Goal: Task Accomplishment & Management: Complete application form

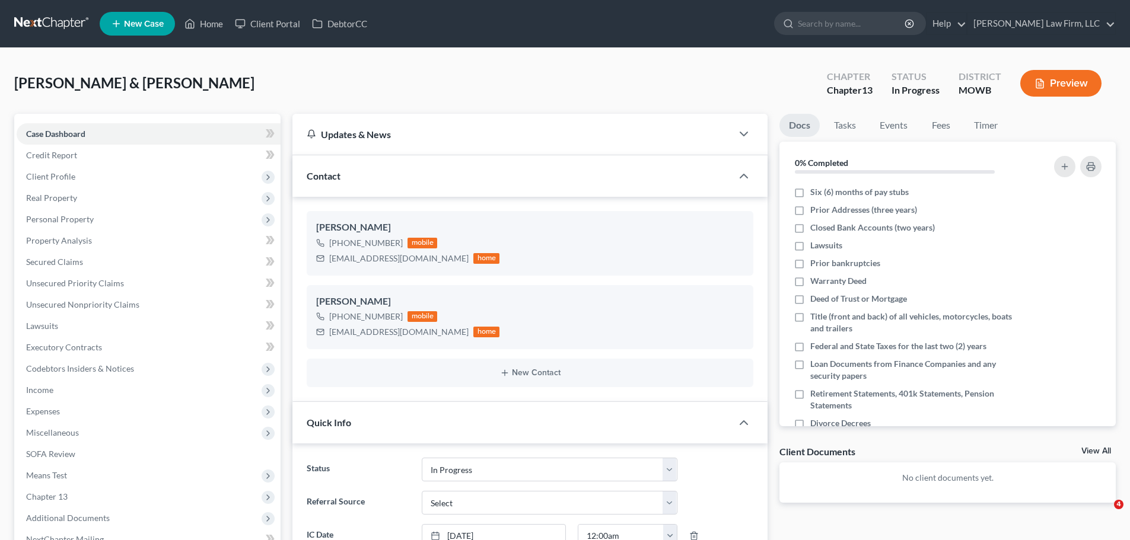
select select "4"
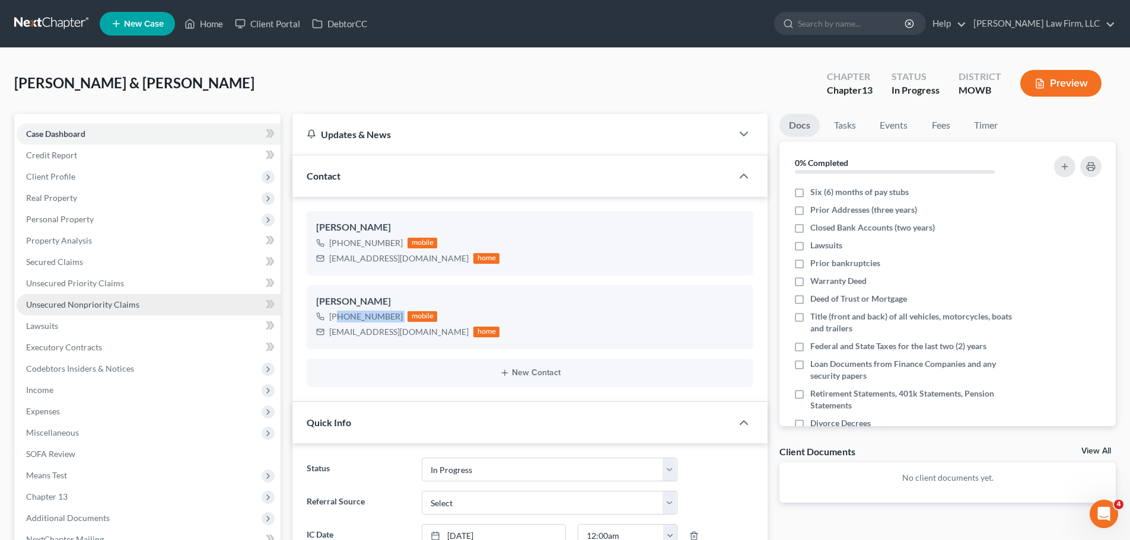
click at [94, 305] on span "Unsecured Nonpriority Claims" at bounding box center [82, 305] width 113 height 10
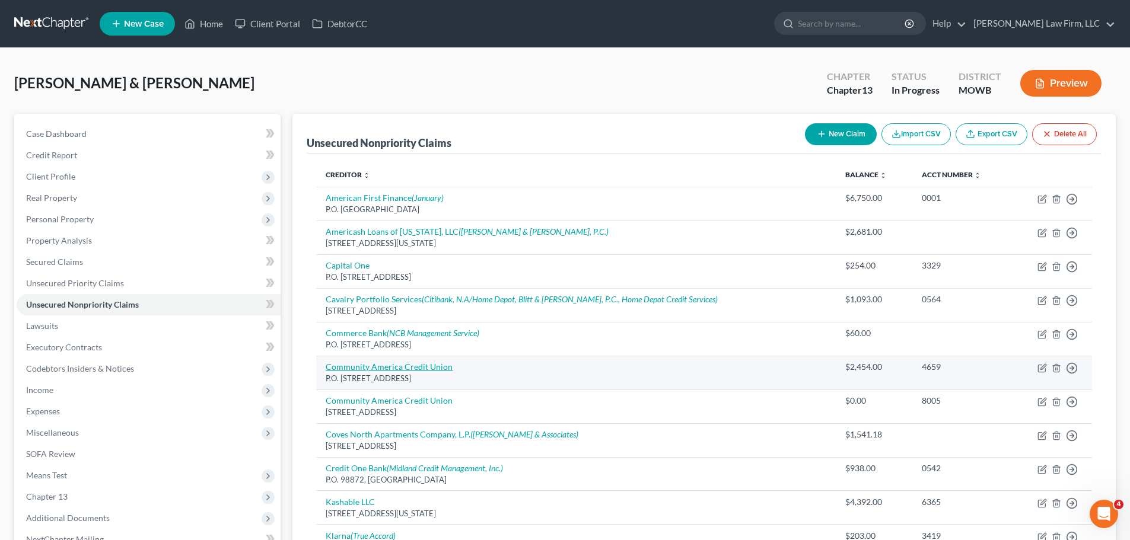
click at [390, 367] on link "Community America Credit Union" at bounding box center [389, 367] width 127 height 10
select select "17"
select select "2"
select select "0"
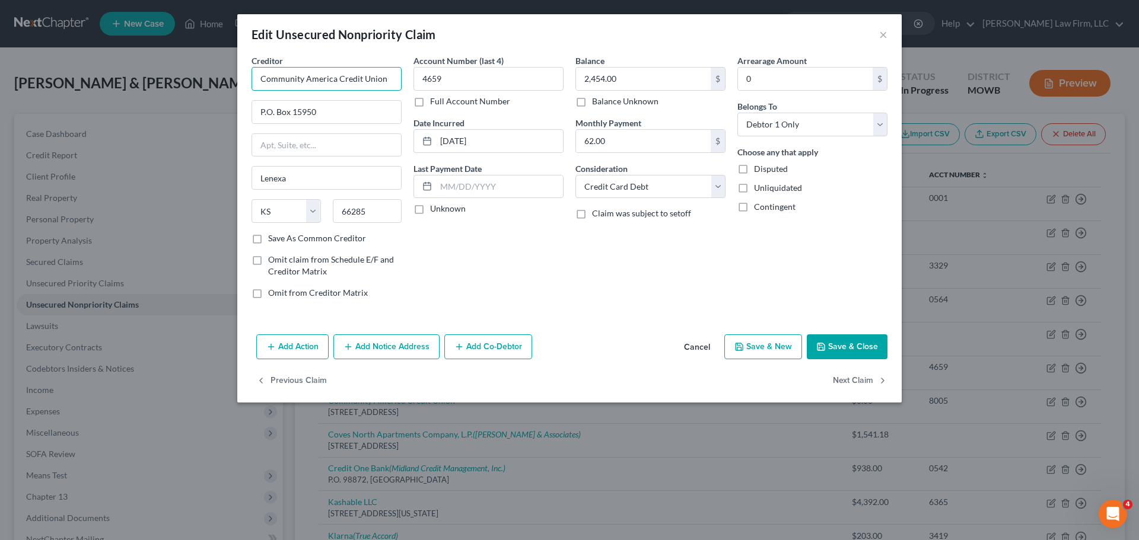
drag, startPoint x: 300, startPoint y: 77, endPoint x: 389, endPoint y: 66, distance: 89.7
click at [302, 77] on input "Community America Credit Union" at bounding box center [327, 79] width 150 height 24
type input "CommunityAmerica Credit Union"
click at [857, 351] on button "Save & Close" at bounding box center [847, 347] width 81 height 25
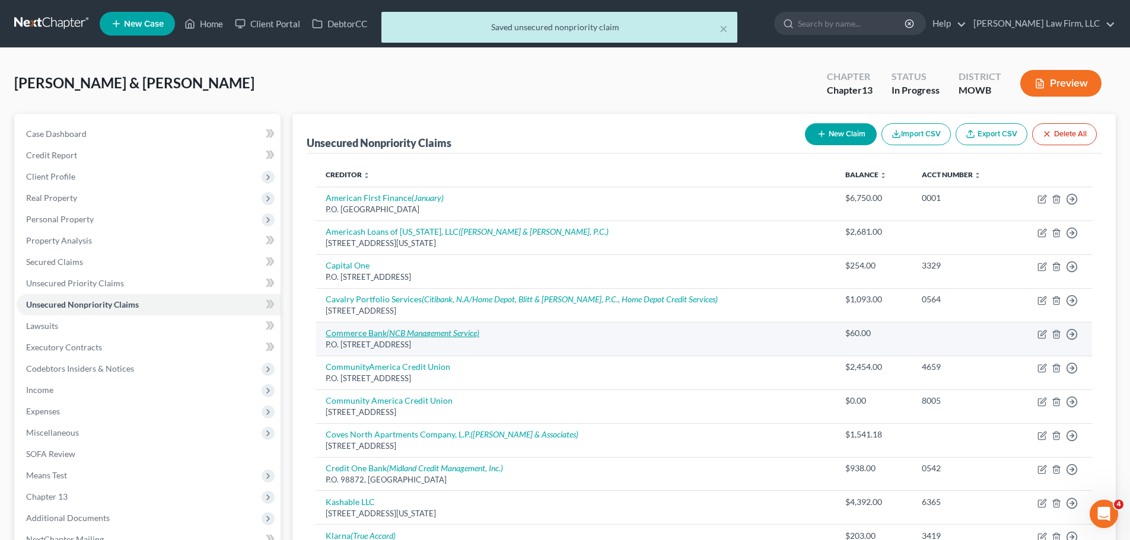
click at [424, 328] on icon "(NCB Management Service)" at bounding box center [433, 333] width 93 height 10
select select "17"
select select "2"
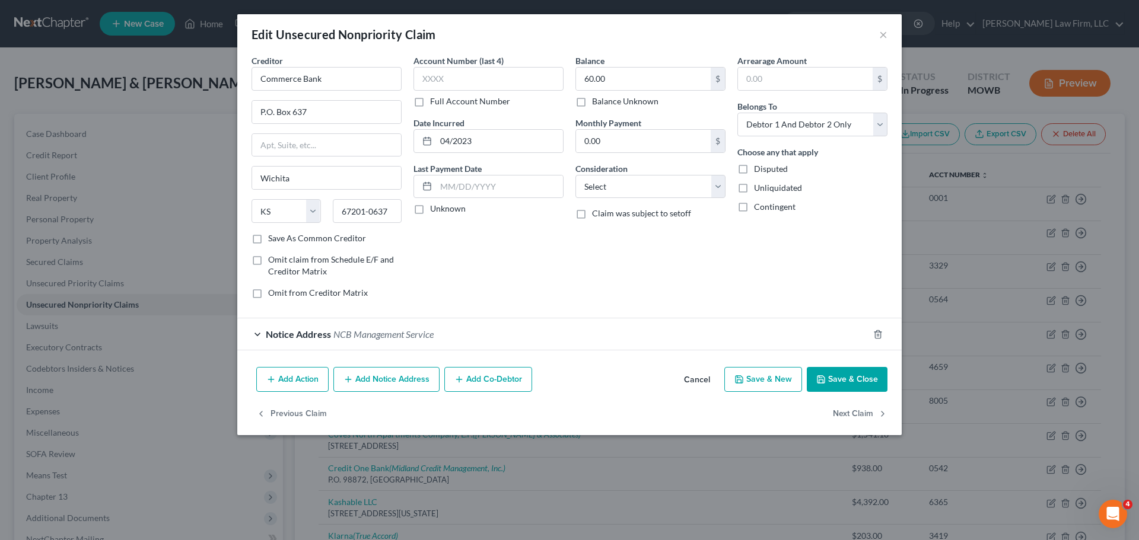
click at [843, 386] on button "Save & Close" at bounding box center [847, 379] width 81 height 25
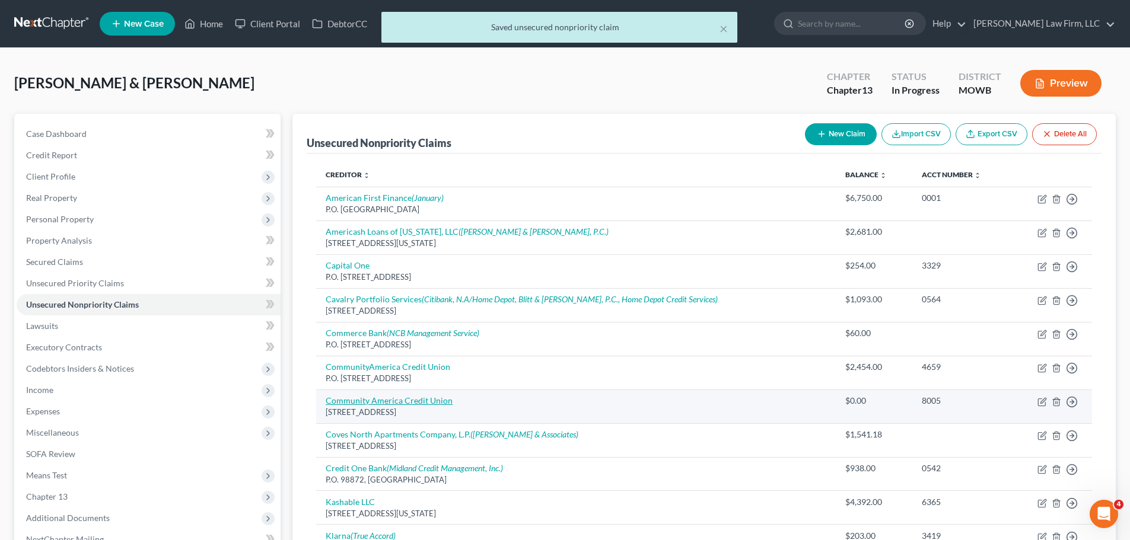
click at [400, 402] on link "Community America Credit Union" at bounding box center [389, 401] width 127 height 10
select select "17"
select select "1"
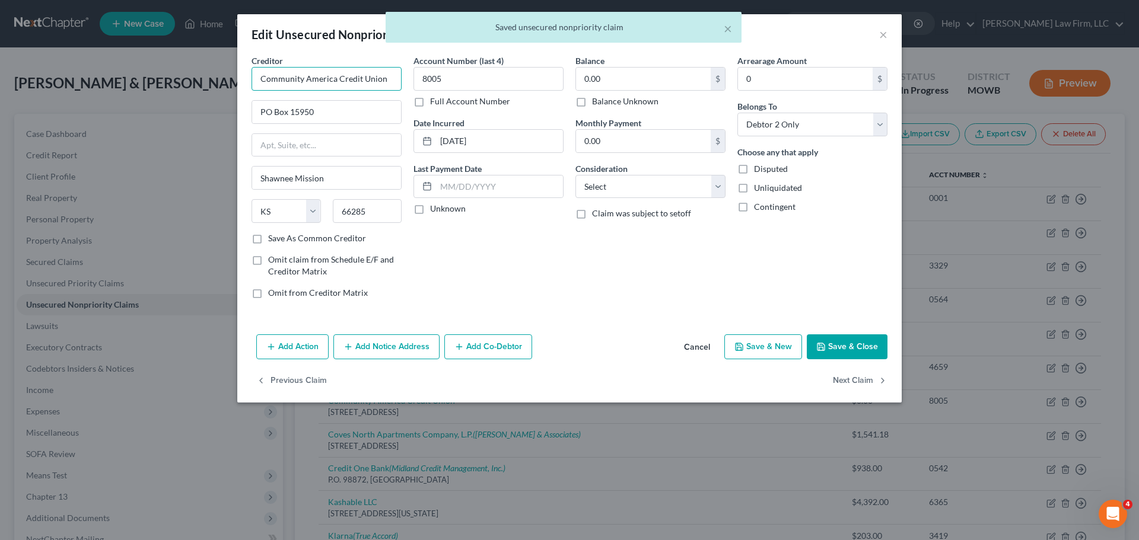
click at [303, 78] on input "Community America Credit Union" at bounding box center [327, 79] width 150 height 24
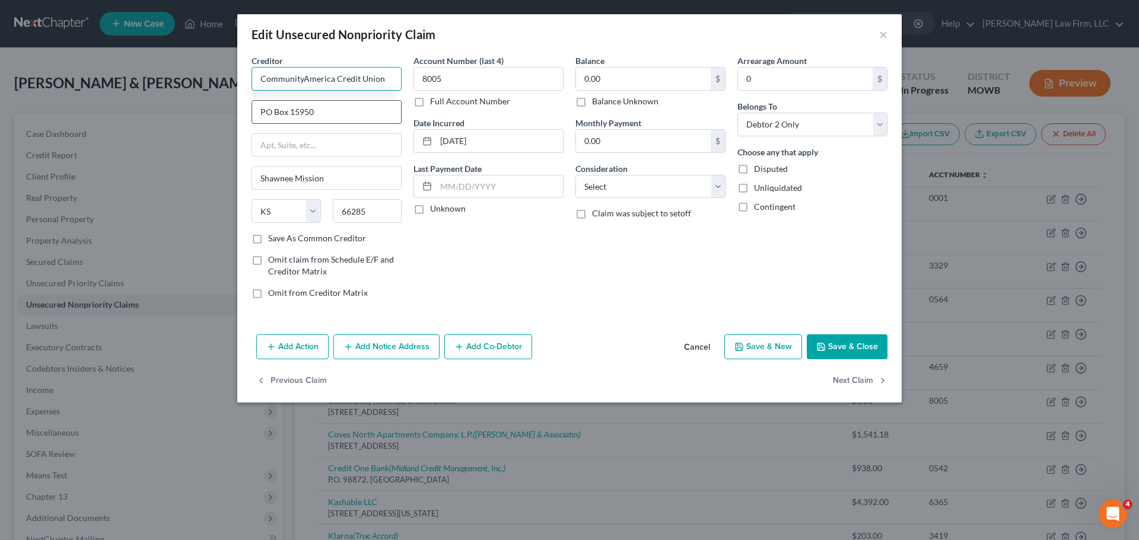
type input "CommunityAmerica Credit Union"
click at [270, 109] on input "PO Box 15950" at bounding box center [326, 112] width 149 height 23
type input "P.O. Box 15950"
click at [840, 340] on button "Save & Close" at bounding box center [847, 347] width 81 height 25
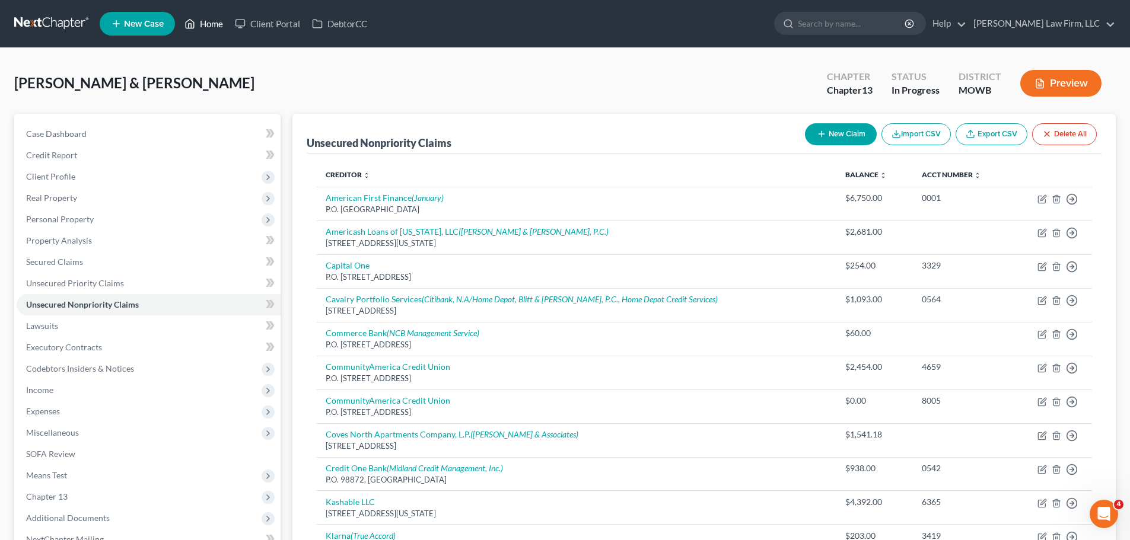
drag, startPoint x: 202, startPoint y: 25, endPoint x: 202, endPoint y: 6, distance: 19.0
click at [202, 25] on link "Home" at bounding box center [204, 23] width 50 height 21
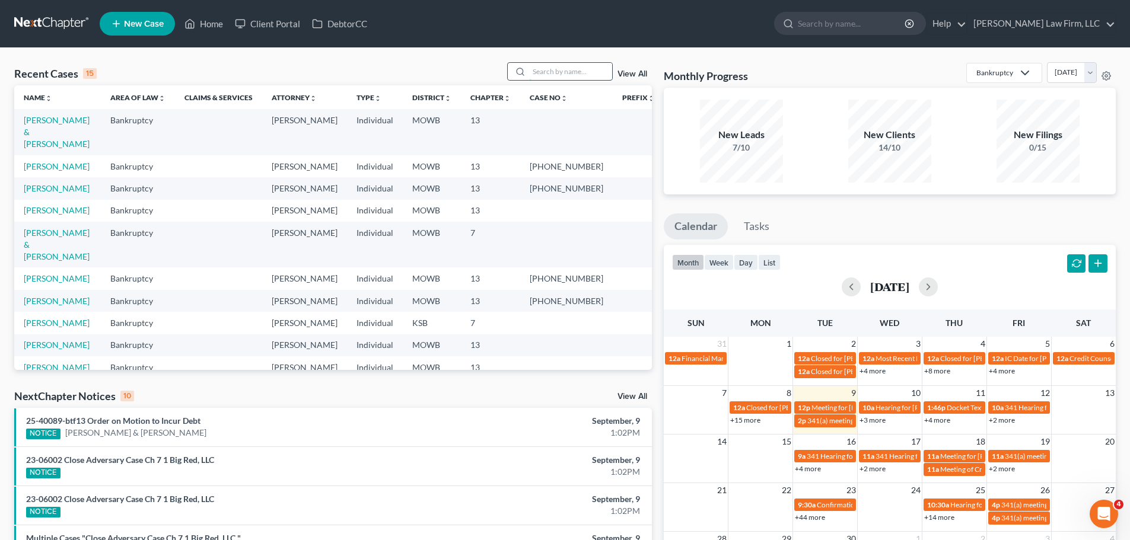
click at [577, 75] on input "search" at bounding box center [570, 71] width 83 height 17
type input "[PERSON_NAME]"
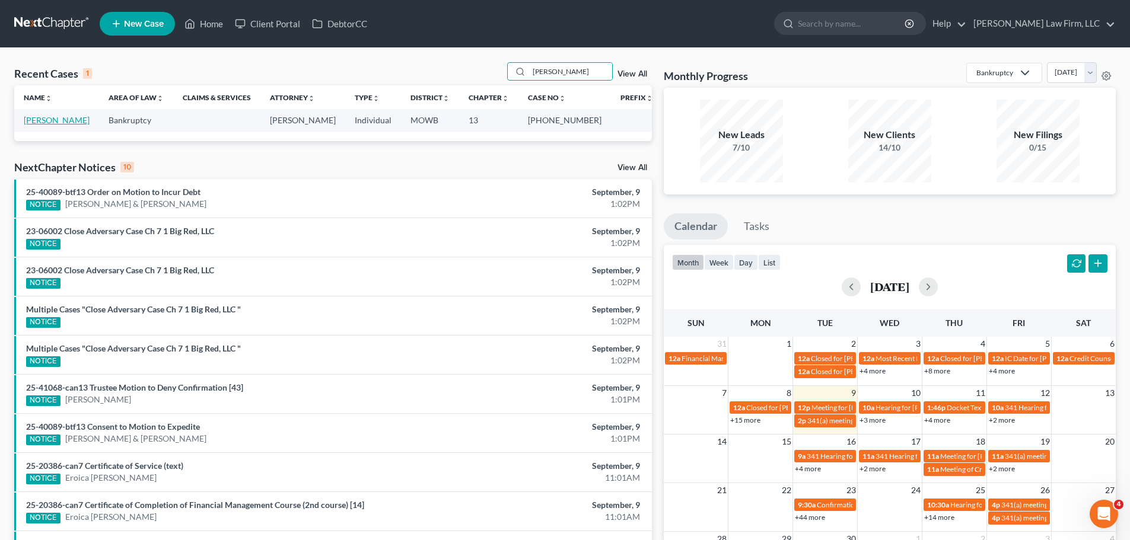
click at [52, 119] on link "[PERSON_NAME]" at bounding box center [57, 120] width 66 height 10
select select "4"
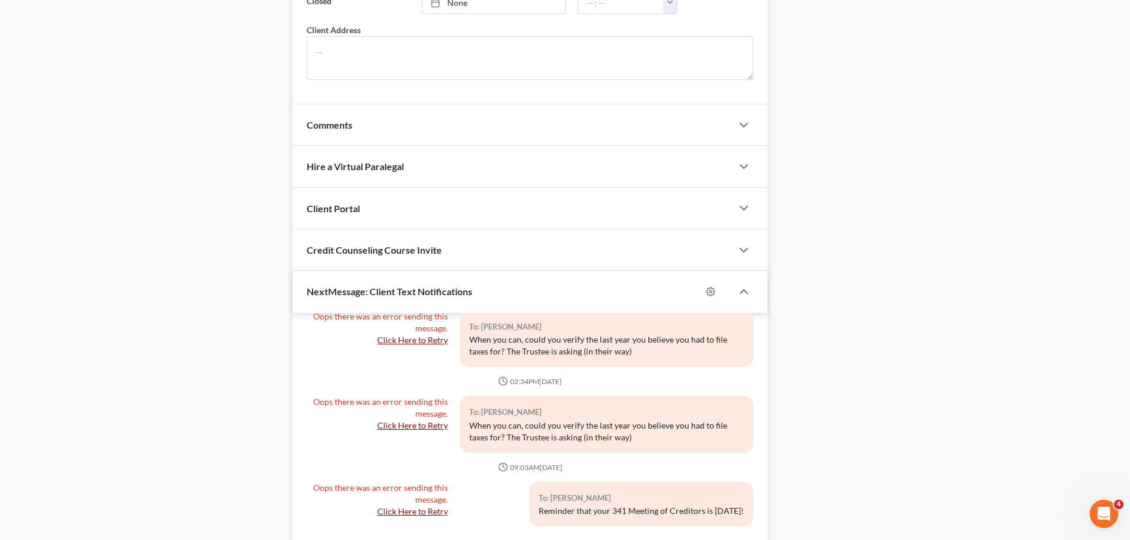
scroll to position [998, 0]
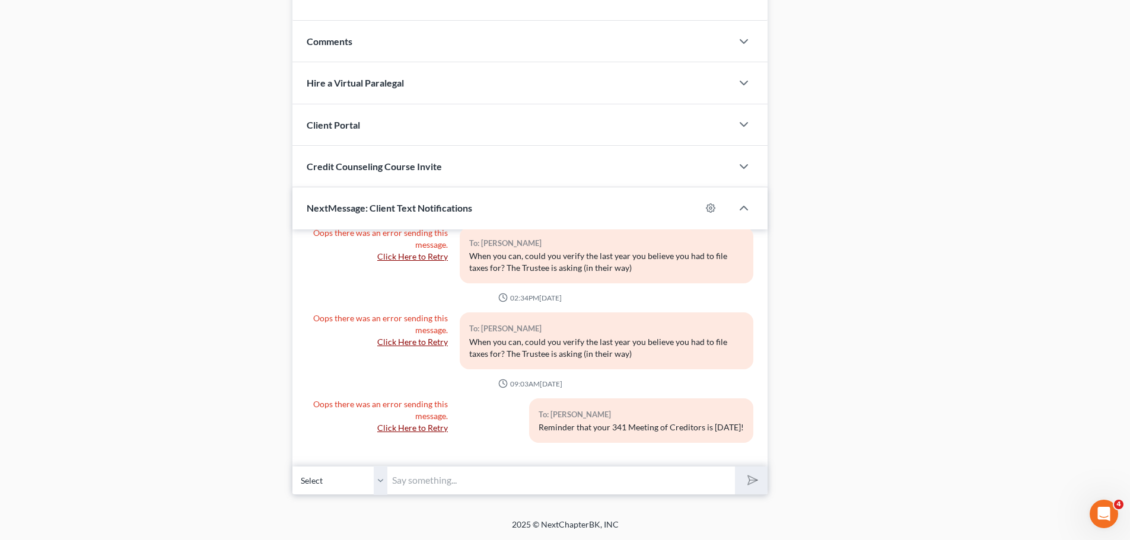
click at [380, 480] on select "Select [PHONE_NUMBER] - [PERSON_NAME]" at bounding box center [339, 480] width 95 height 29
click at [418, 483] on input "text" at bounding box center [561, 480] width 348 height 29
drag, startPoint x: 429, startPoint y: 483, endPoint x: 421, endPoint y: 480, distance: 8.8
click at [429, 483] on input "text" at bounding box center [561, 480] width 348 height 29
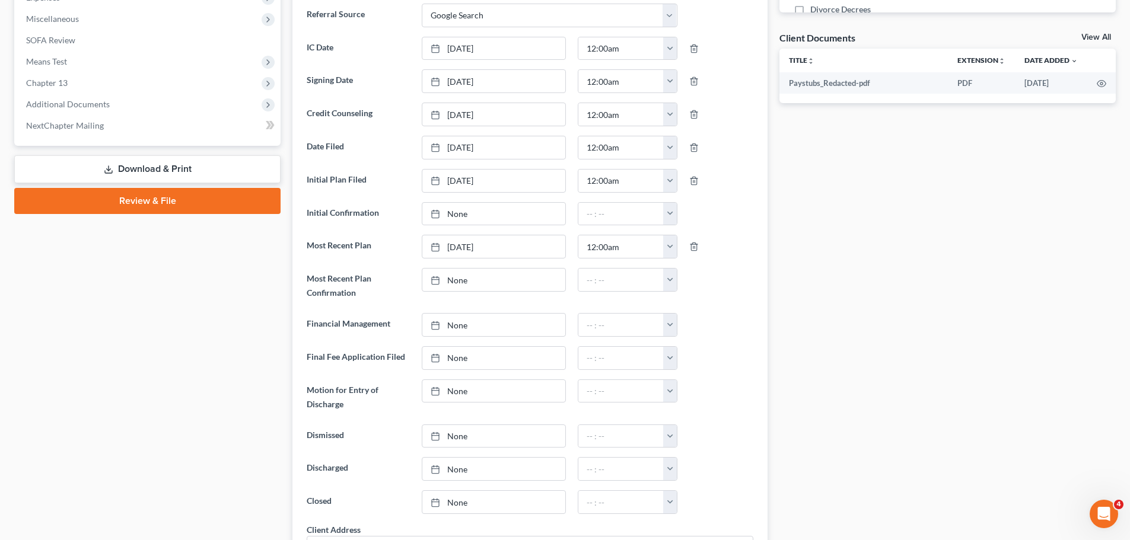
scroll to position [0, 0]
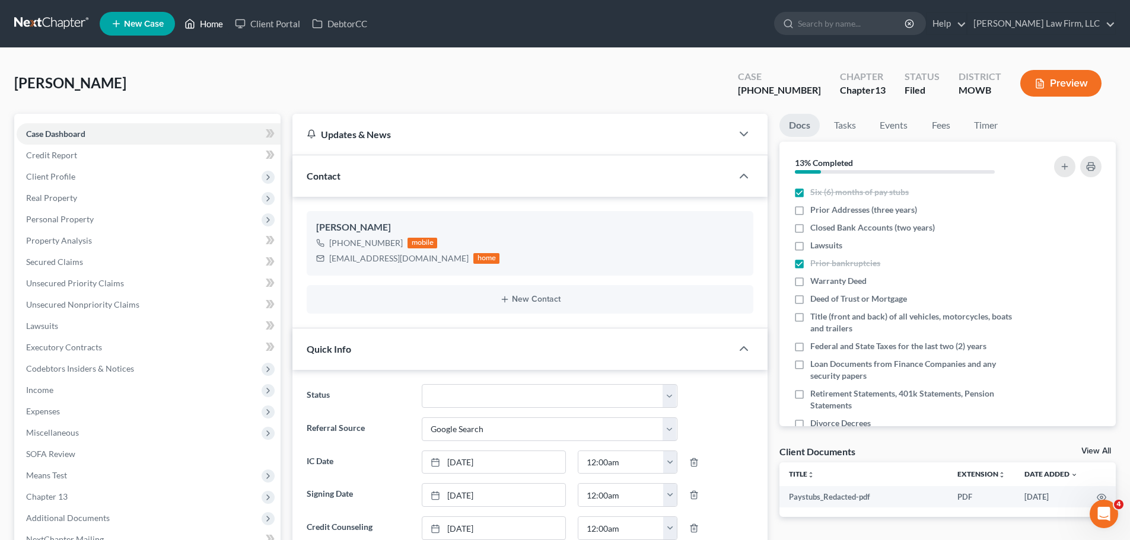
click at [195, 28] on icon at bounding box center [189, 24] width 11 height 14
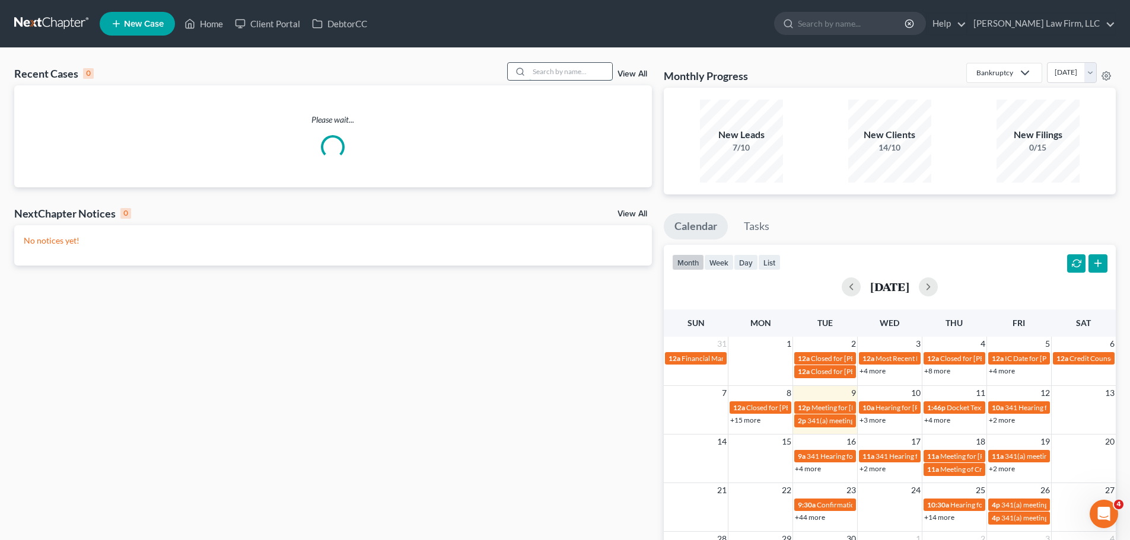
click at [572, 72] on input "search" at bounding box center [570, 71] width 83 height 17
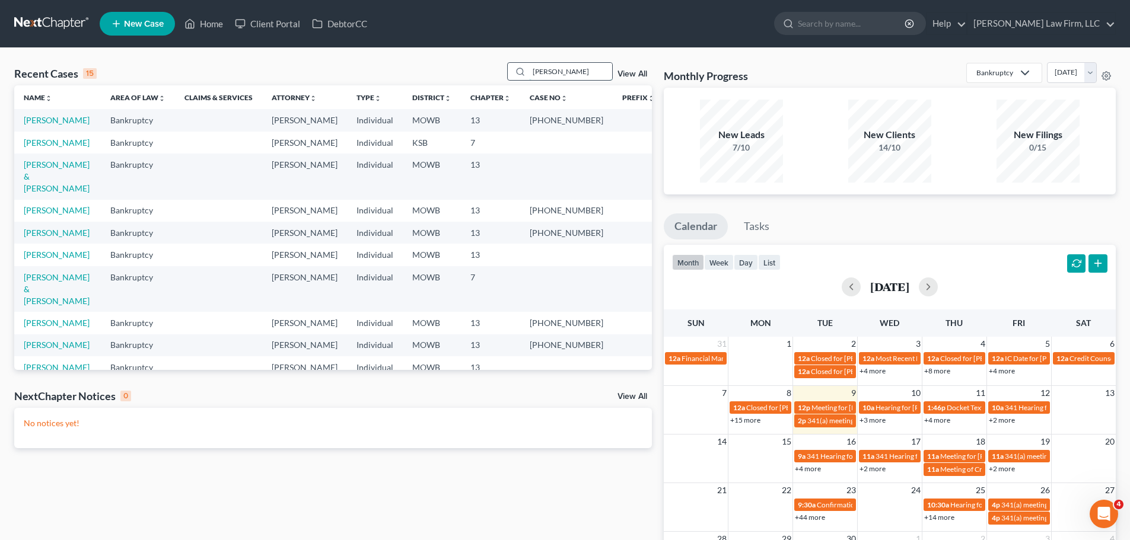
type input "[PERSON_NAME]"
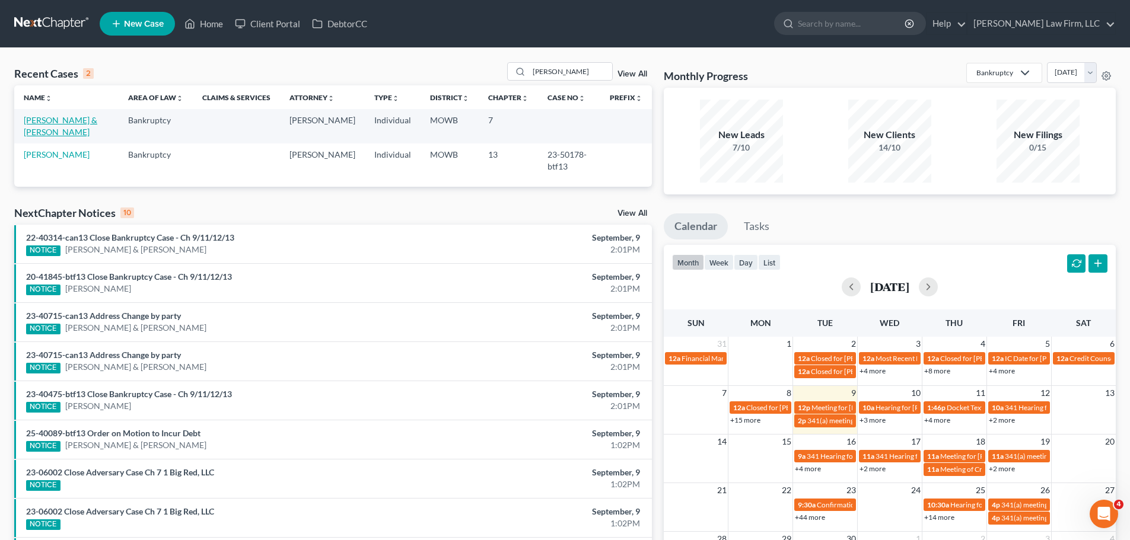
click at [82, 123] on link "[PERSON_NAME] & [PERSON_NAME]" at bounding box center [61, 126] width 74 height 22
select select "4"
select select "0"
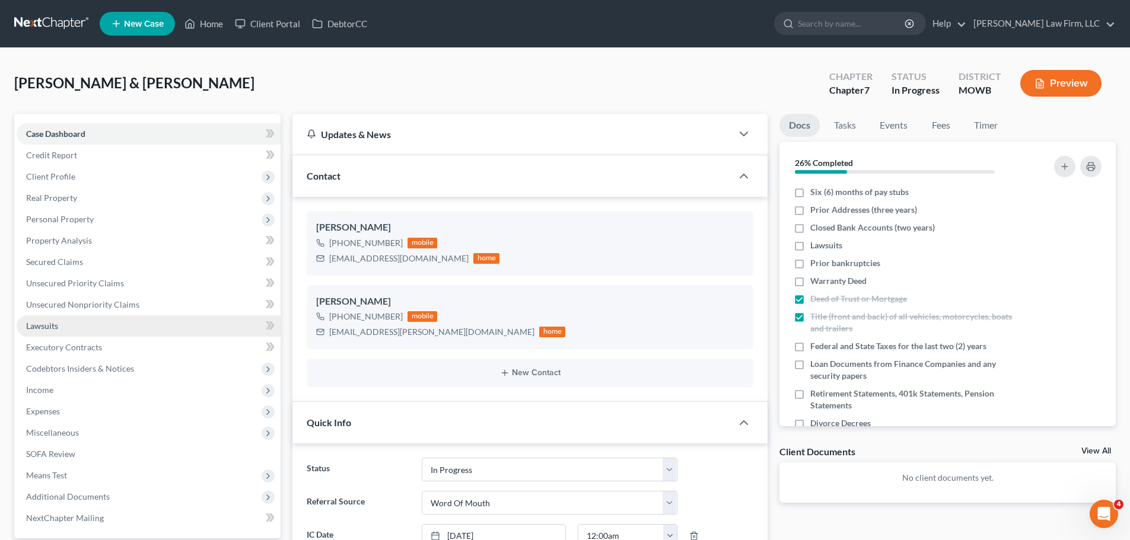
click at [62, 321] on link "Lawsuits" at bounding box center [149, 326] width 264 height 21
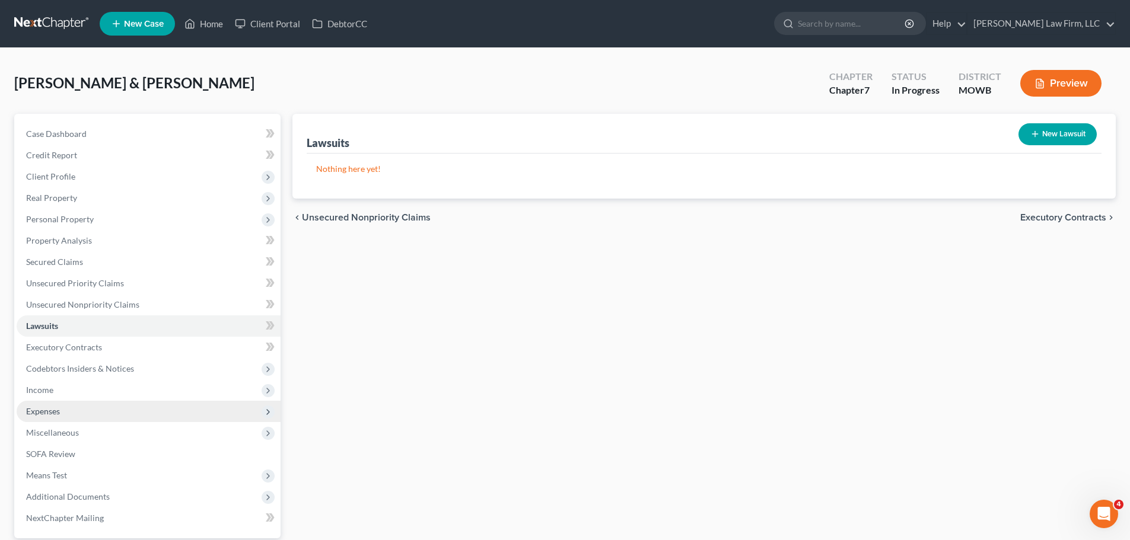
click at [88, 408] on span "Expenses" at bounding box center [149, 411] width 264 height 21
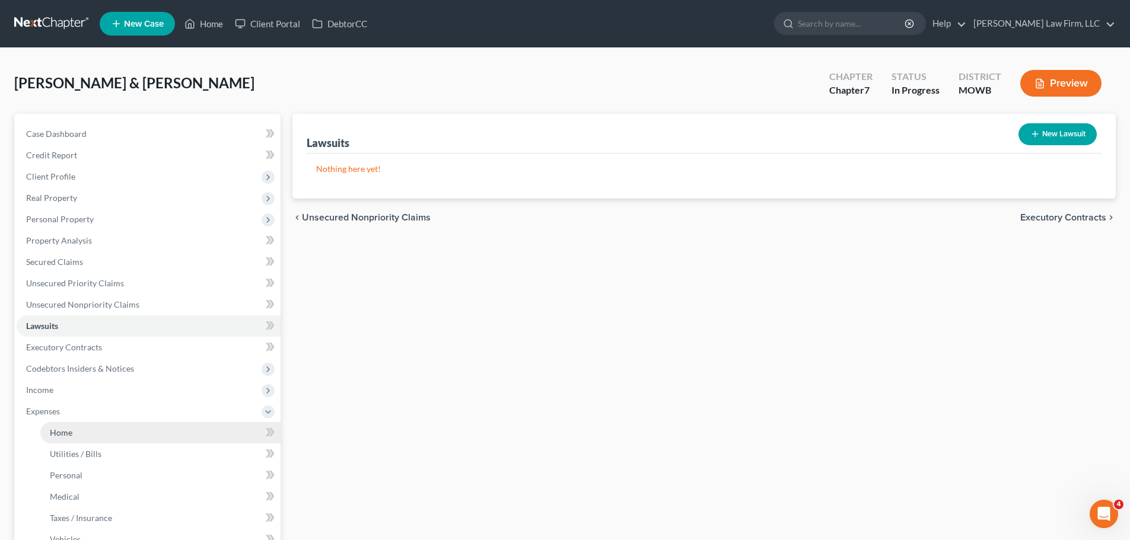
click at [97, 428] on link "Home" at bounding box center [160, 432] width 240 height 21
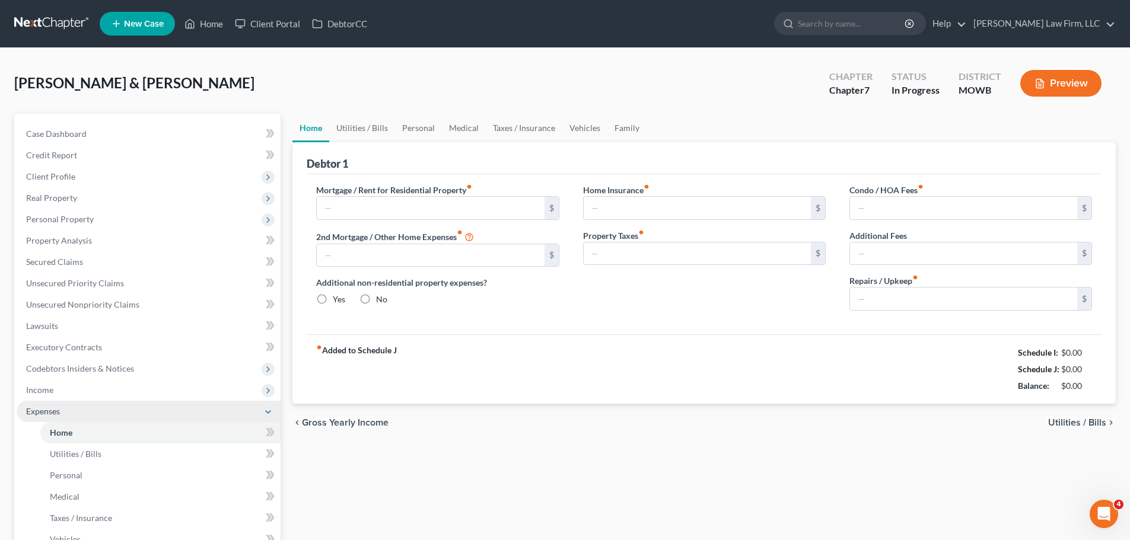
type input "2,152.46"
type input "0.00"
radio input "true"
type input "167.00"
type input "0.00"
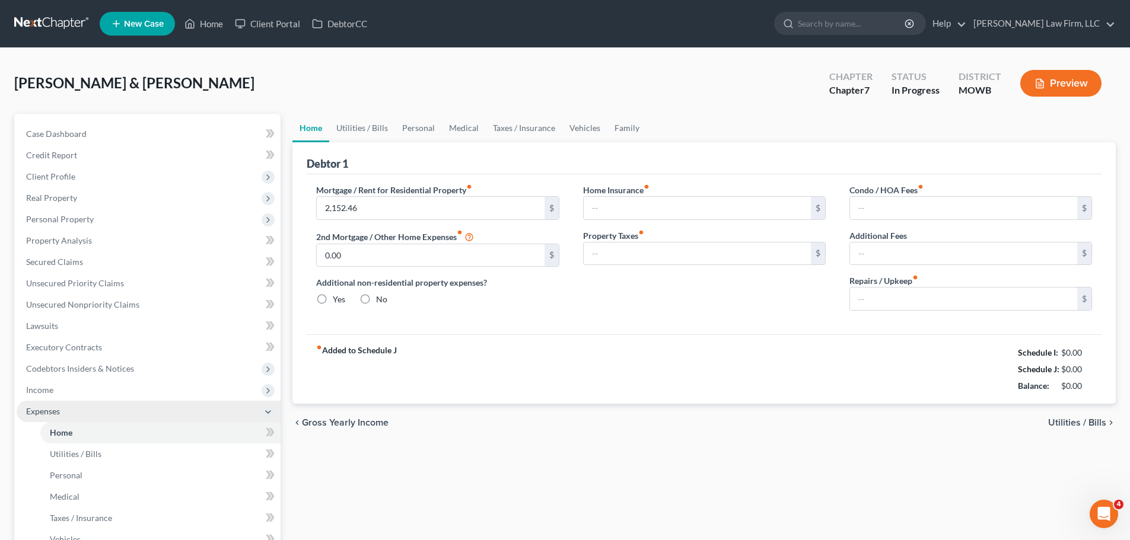
type input "0.00"
type input "300.00"
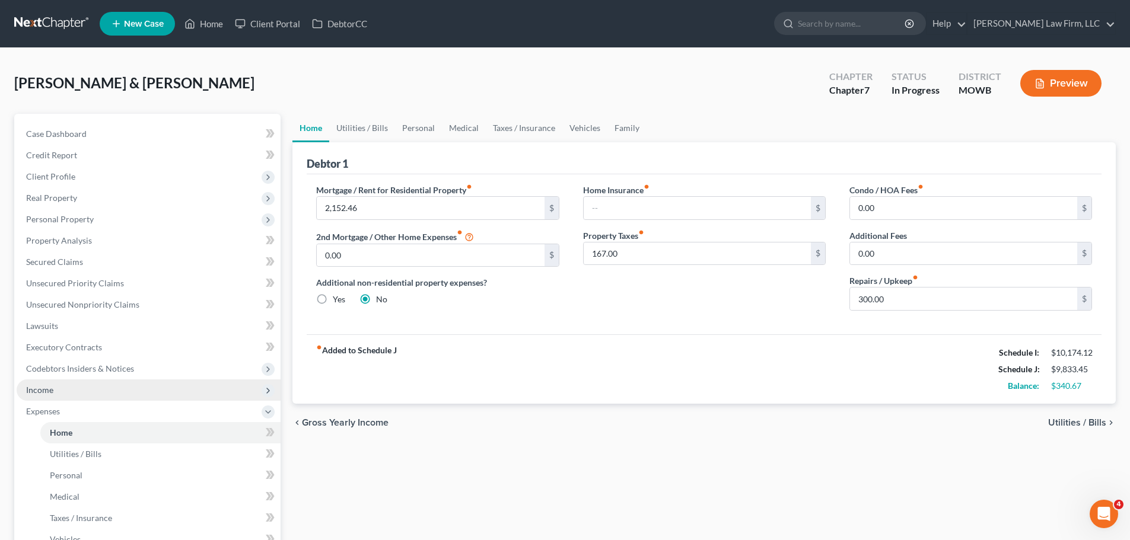
click at [80, 391] on span "Income" at bounding box center [149, 390] width 264 height 21
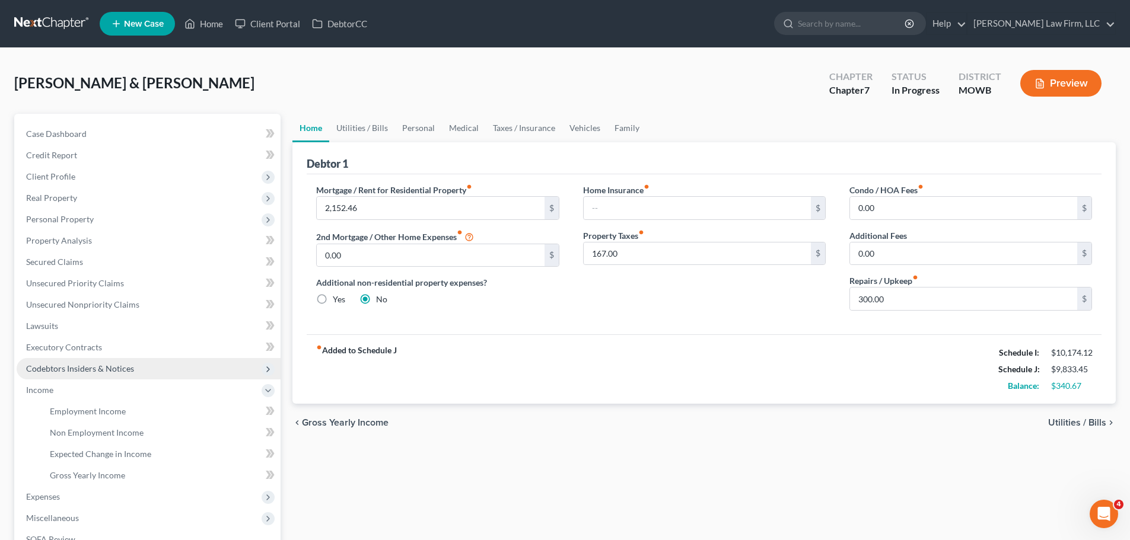
scroll to position [197, 0]
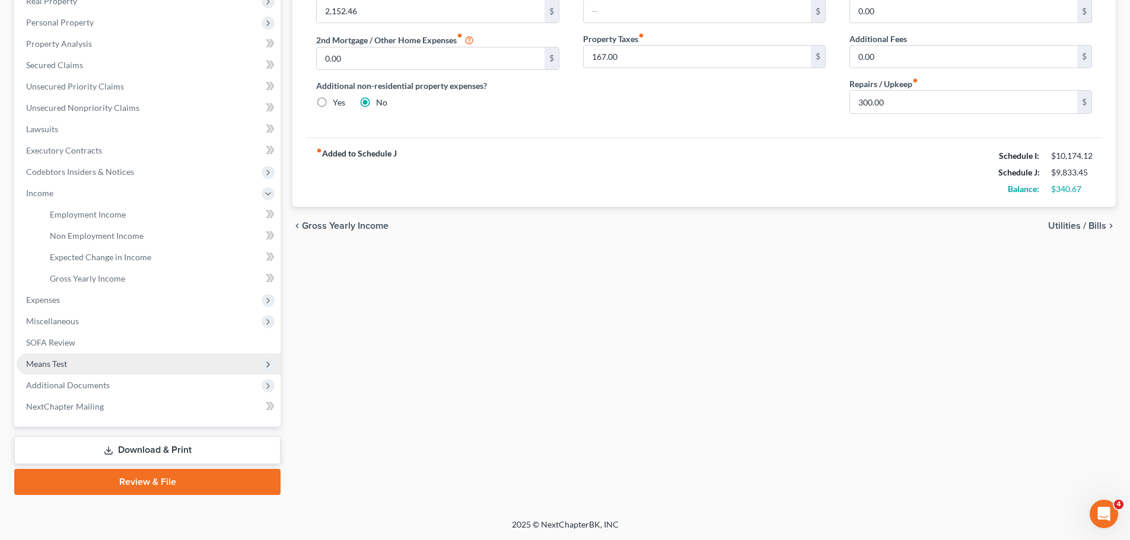
click at [105, 364] on span "Means Test" at bounding box center [149, 364] width 264 height 21
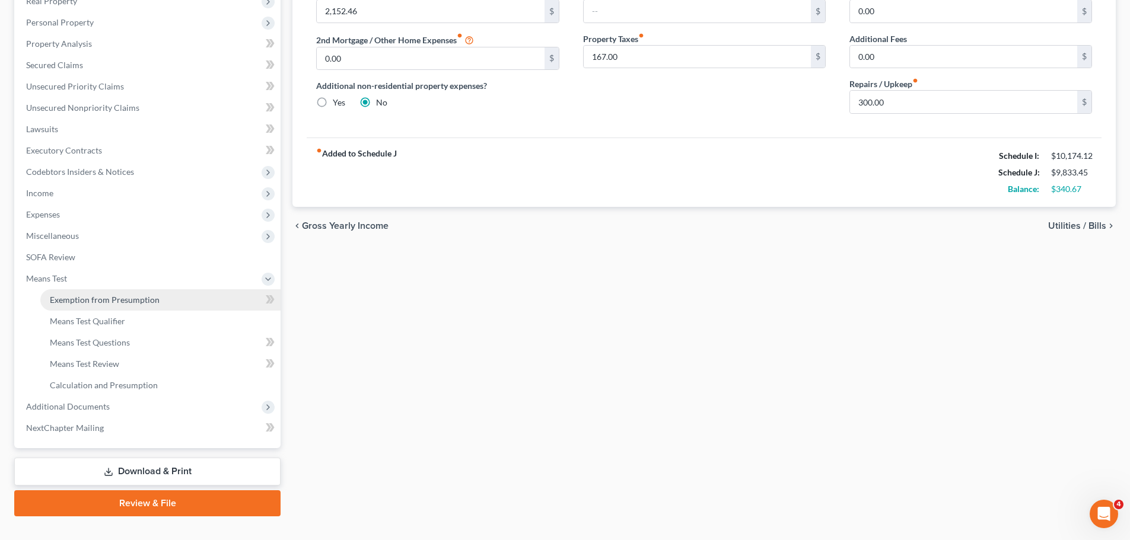
click at [132, 297] on span "Exemption from Presumption" at bounding box center [105, 300] width 110 height 10
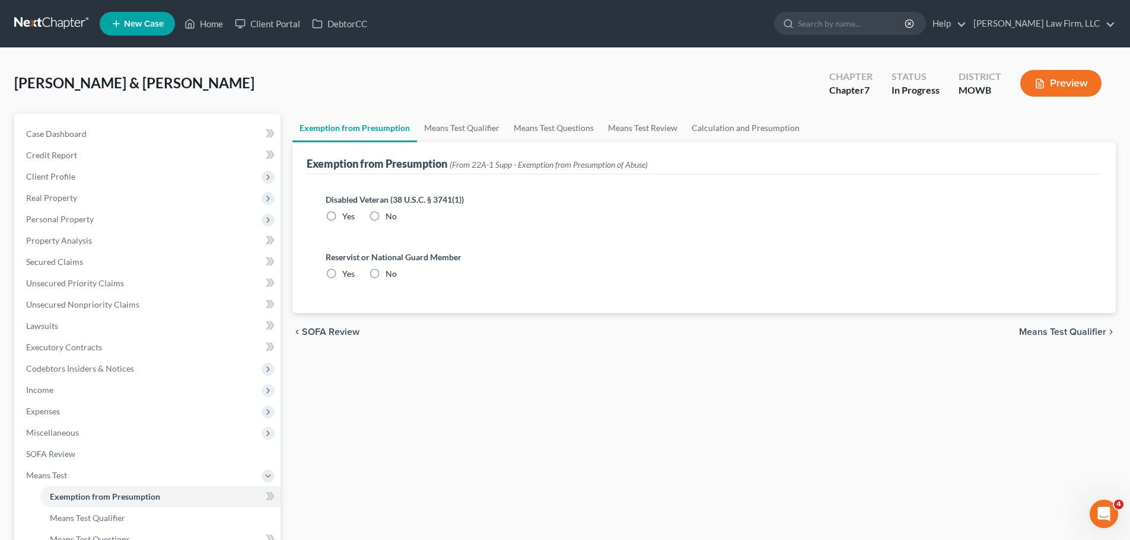
click at [386, 214] on label "No" at bounding box center [391, 217] width 11 height 12
click at [390, 214] on input "No" at bounding box center [394, 215] width 8 height 8
radio input "true"
click at [386, 269] on label "No" at bounding box center [391, 274] width 11 height 12
click at [390, 269] on input "No" at bounding box center [394, 272] width 8 height 8
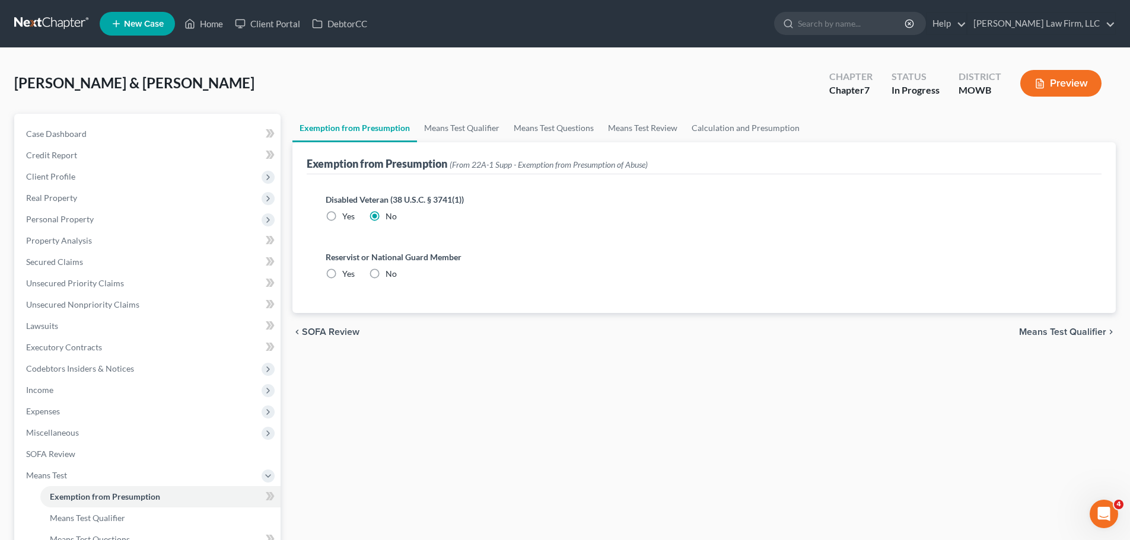
radio input "true"
click at [466, 132] on link "Means Test Qualifier" at bounding box center [462, 128] width 90 height 28
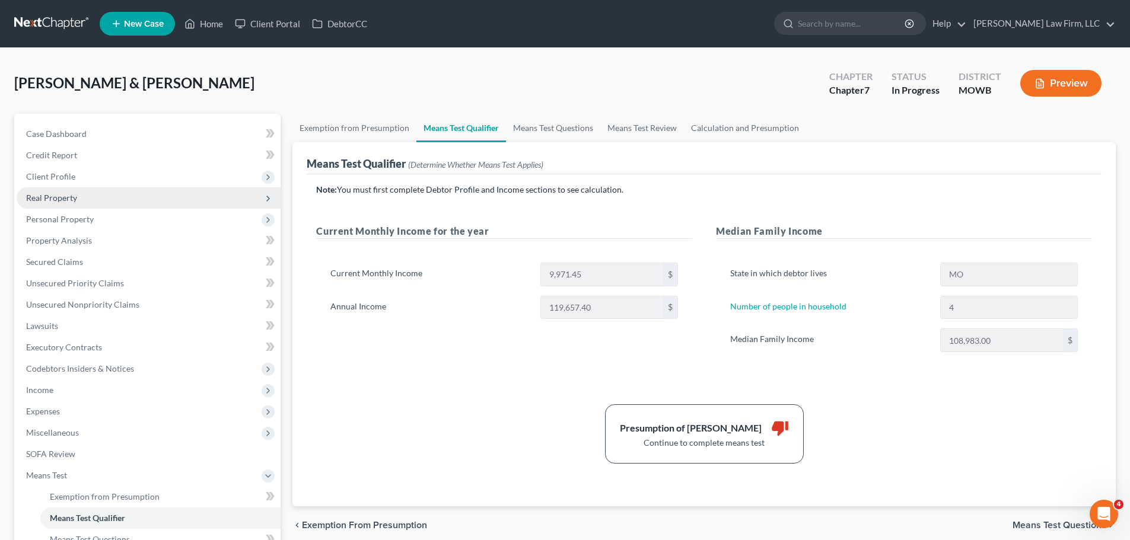
click at [85, 196] on span "Real Property" at bounding box center [149, 197] width 264 height 21
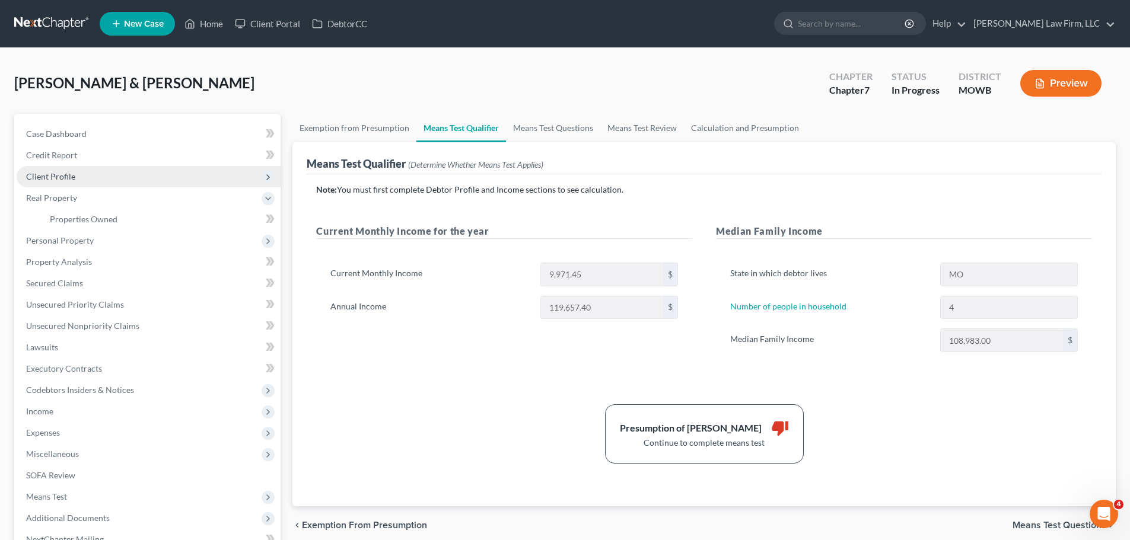
click at [85, 177] on span "Client Profile" at bounding box center [149, 176] width 264 height 21
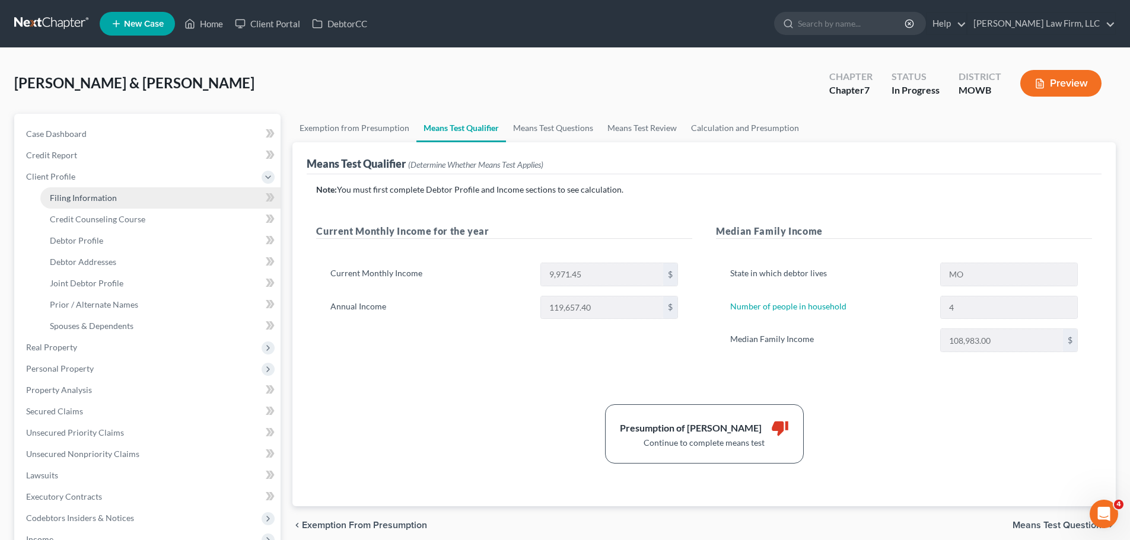
click at [106, 193] on span "Filing Information" at bounding box center [83, 198] width 67 height 10
select select "1"
select select "0"
select select "26"
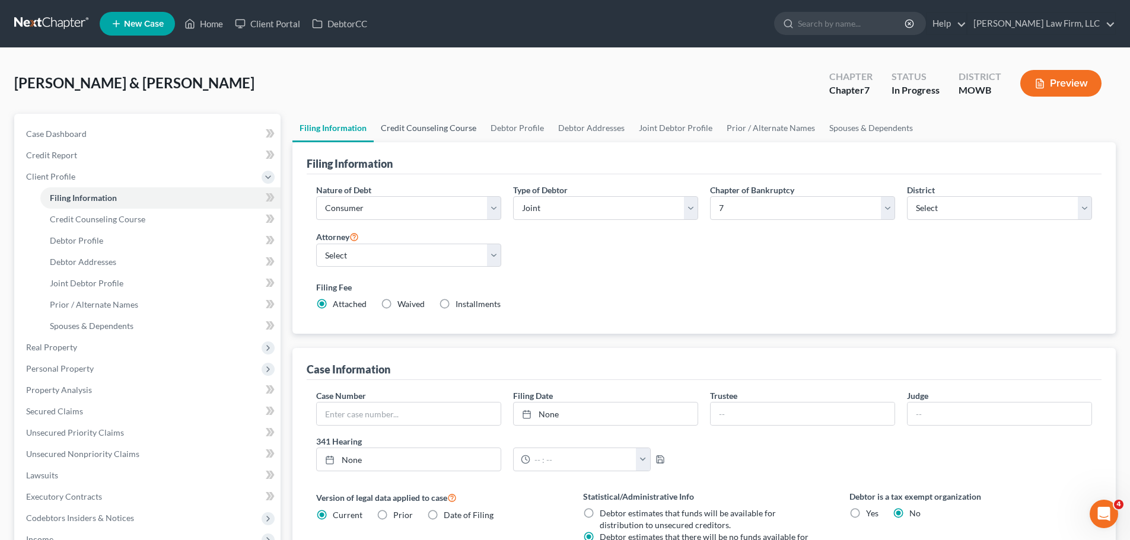
click at [441, 126] on link "Credit Counseling Course" at bounding box center [429, 128] width 110 height 28
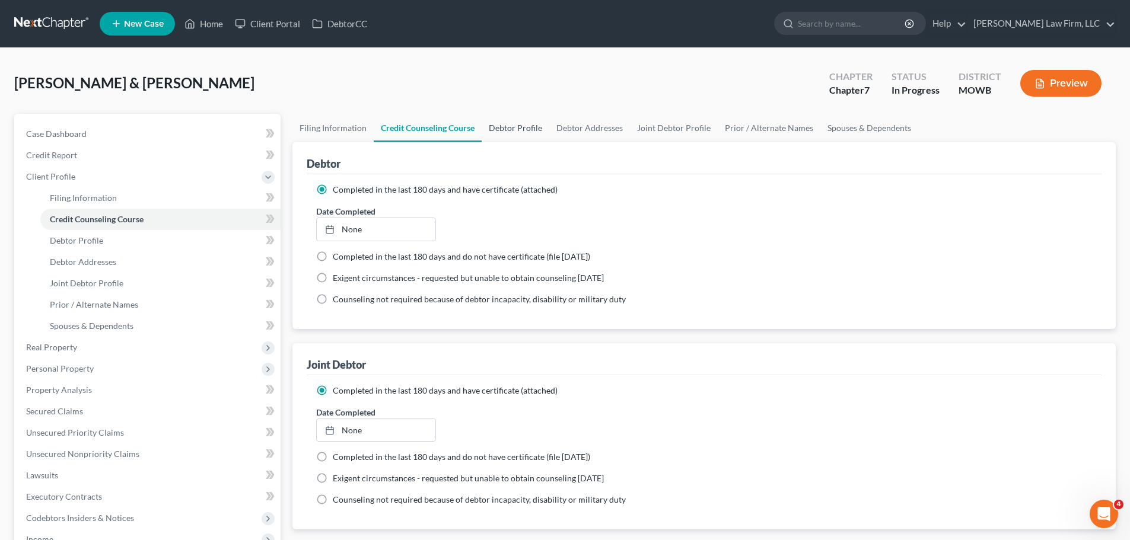
click at [520, 128] on link "Debtor Profile" at bounding box center [516, 128] width 68 height 28
select select "1"
select select "3"
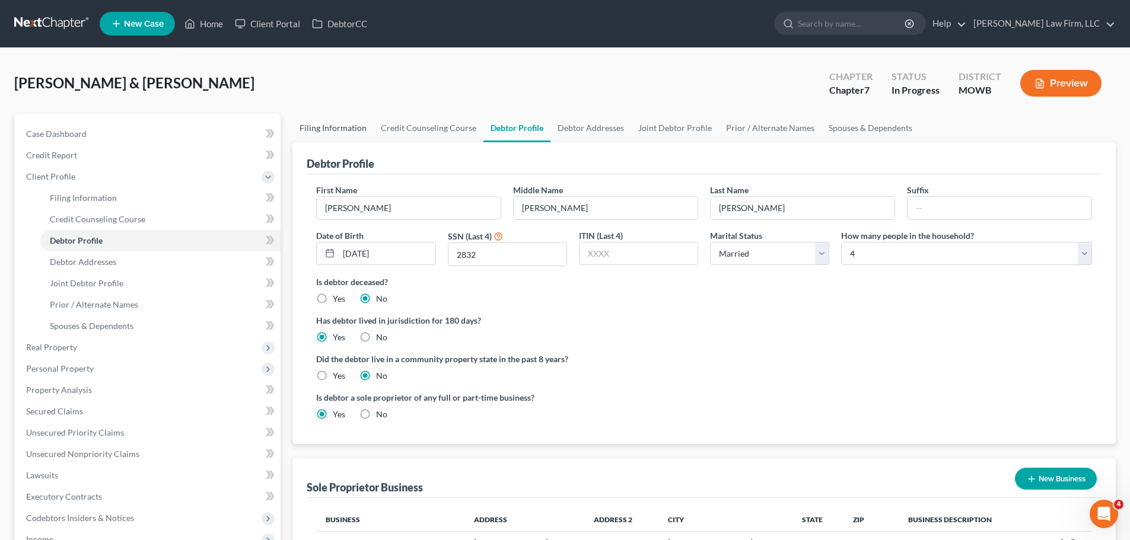
click at [335, 125] on link "Filing Information" at bounding box center [332, 128] width 81 height 28
select select "1"
select select "0"
select select "46"
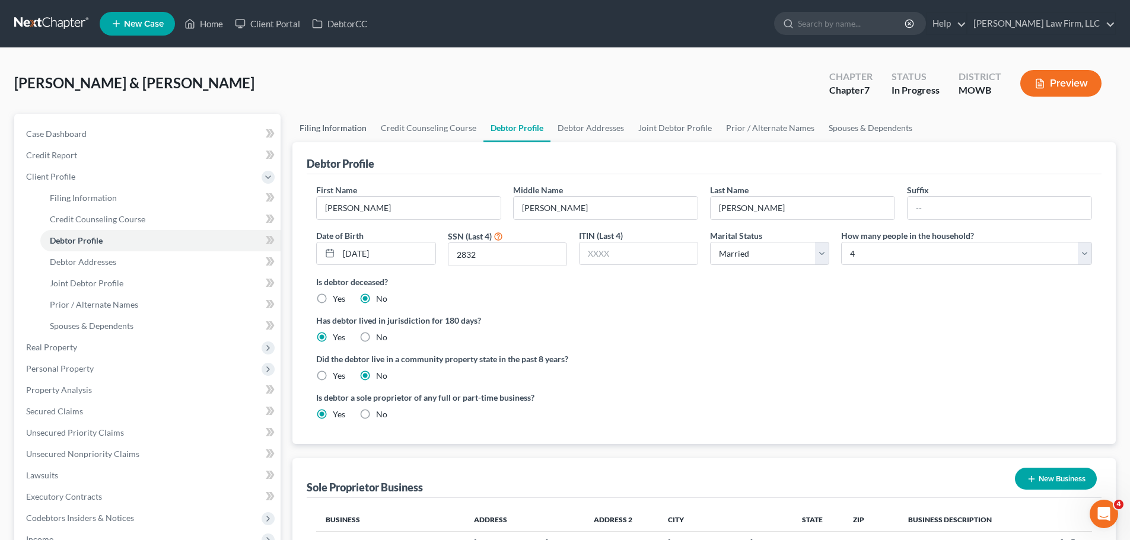
select select "6"
select select "26"
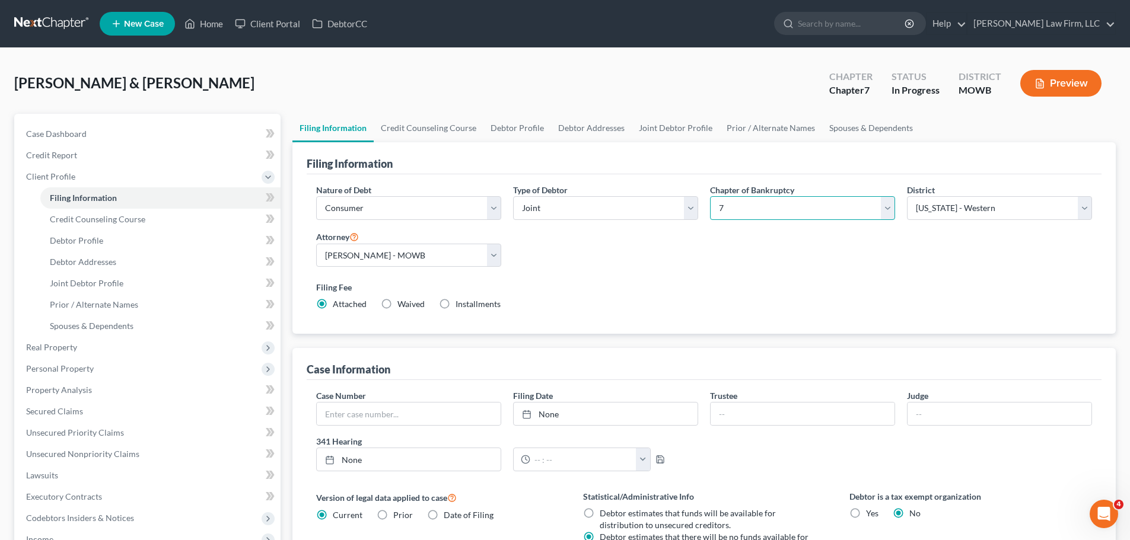
click at [867, 207] on select "Select 7 11 12 13" at bounding box center [802, 208] width 185 height 24
drag, startPoint x: 867, startPoint y: 207, endPoint x: 795, endPoint y: 207, distance: 71.2
click at [867, 207] on select "Select 7 11 12 13" at bounding box center [802, 208] width 185 height 24
click at [674, 206] on select "Select Individual Joint" at bounding box center [605, 208] width 185 height 24
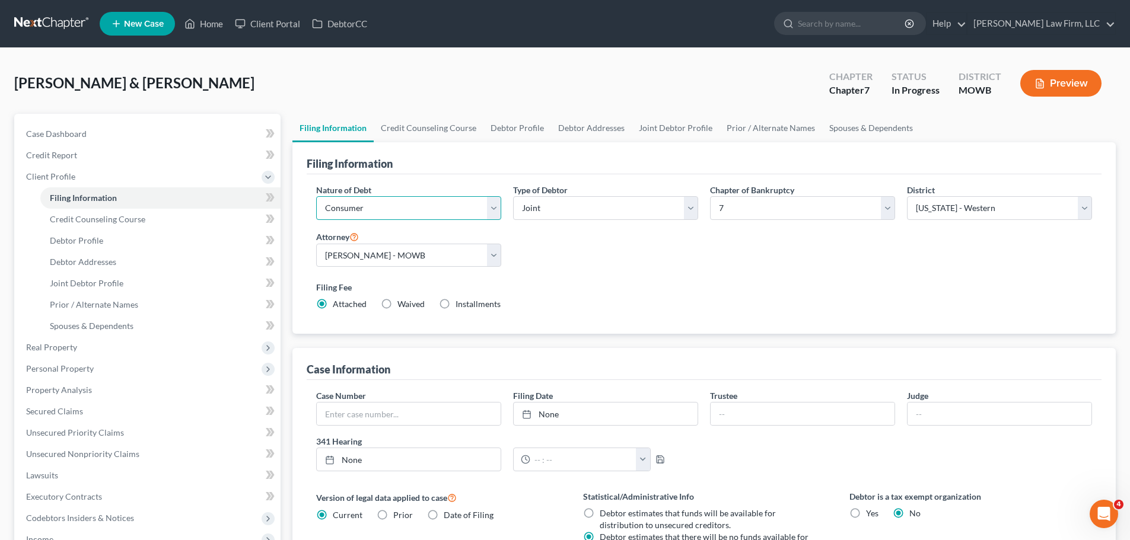
drag, startPoint x: 435, startPoint y: 206, endPoint x: 425, endPoint y: 211, distance: 10.6
click at [435, 206] on select "Select Business Consumer Other" at bounding box center [408, 208] width 185 height 24
select select "0"
click at [316, 196] on select "Select Business Consumer Other" at bounding box center [408, 208] width 185 height 24
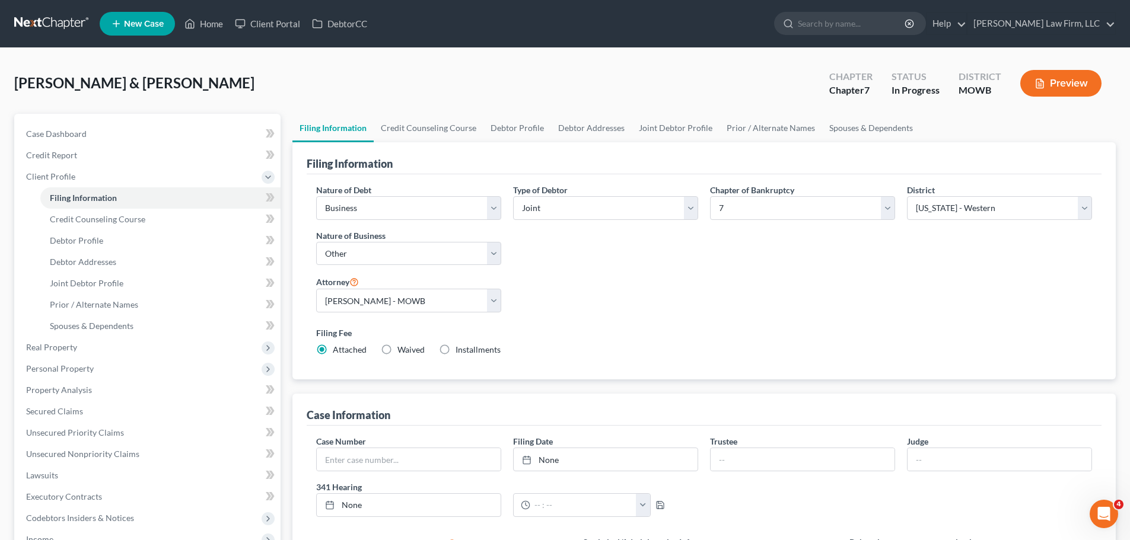
click at [654, 279] on div "Nature of Debt Select Business Consumer Other Nature of Business Select Clearin…" at bounding box center [704, 275] width 788 height 182
click at [435, 204] on select "Select Business Consumer Other" at bounding box center [408, 208] width 185 height 24
click at [701, 275] on div "Type of Debtor Select Individual Joint" at bounding box center [605, 229] width 197 height 91
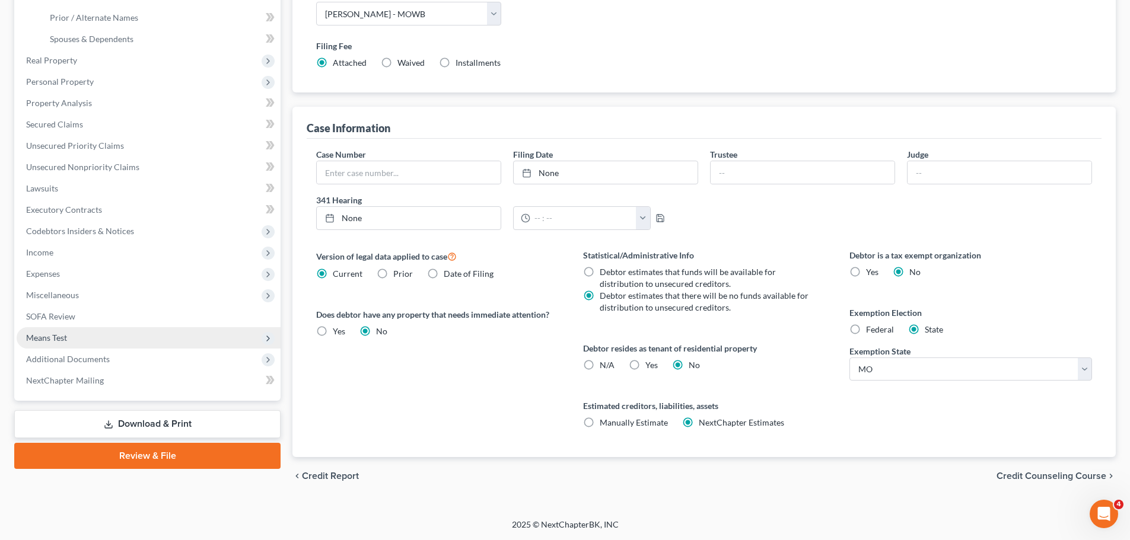
click at [109, 335] on span "Means Test" at bounding box center [149, 337] width 264 height 21
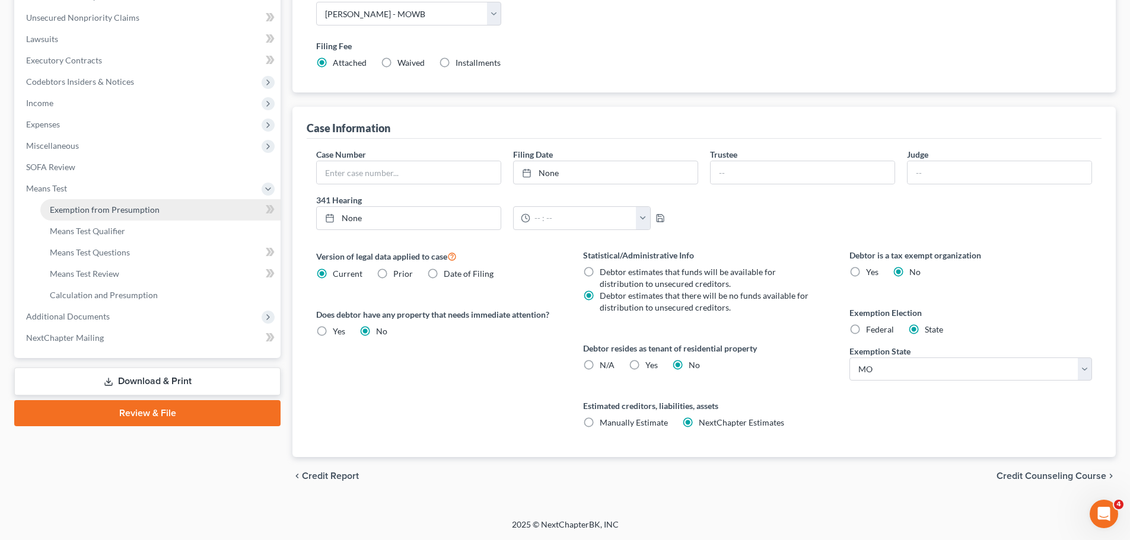
click at [133, 210] on span "Exemption from Presumption" at bounding box center [105, 210] width 110 height 10
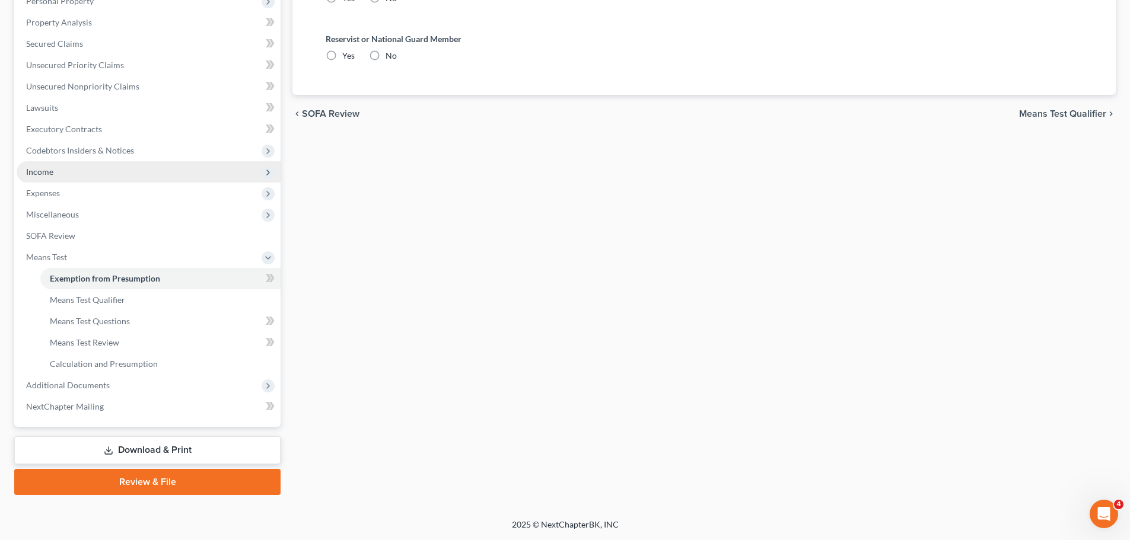
radio input "true"
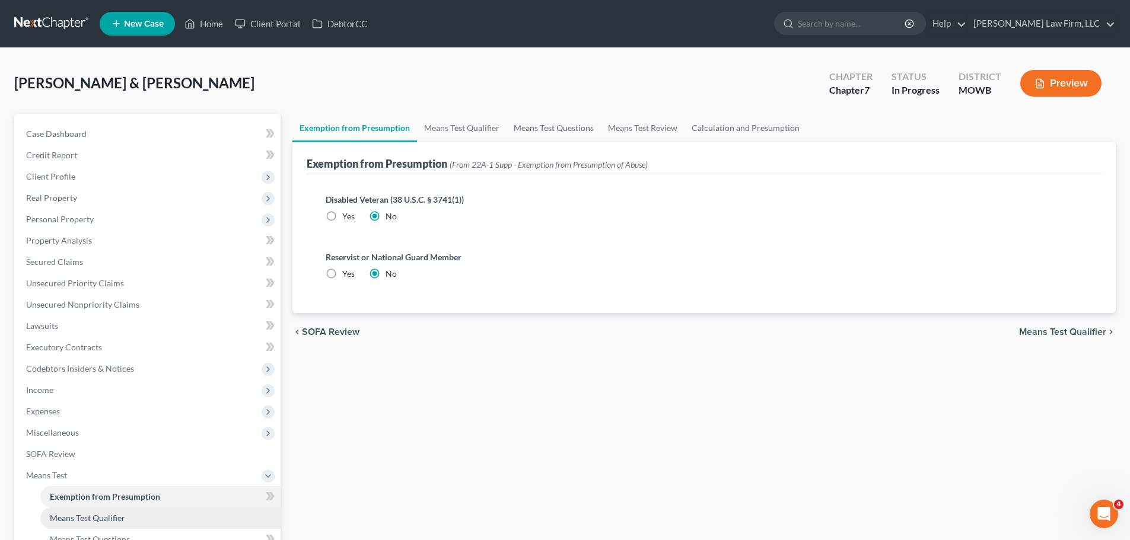
click at [94, 514] on span "Means Test Qualifier" at bounding box center [87, 518] width 75 height 10
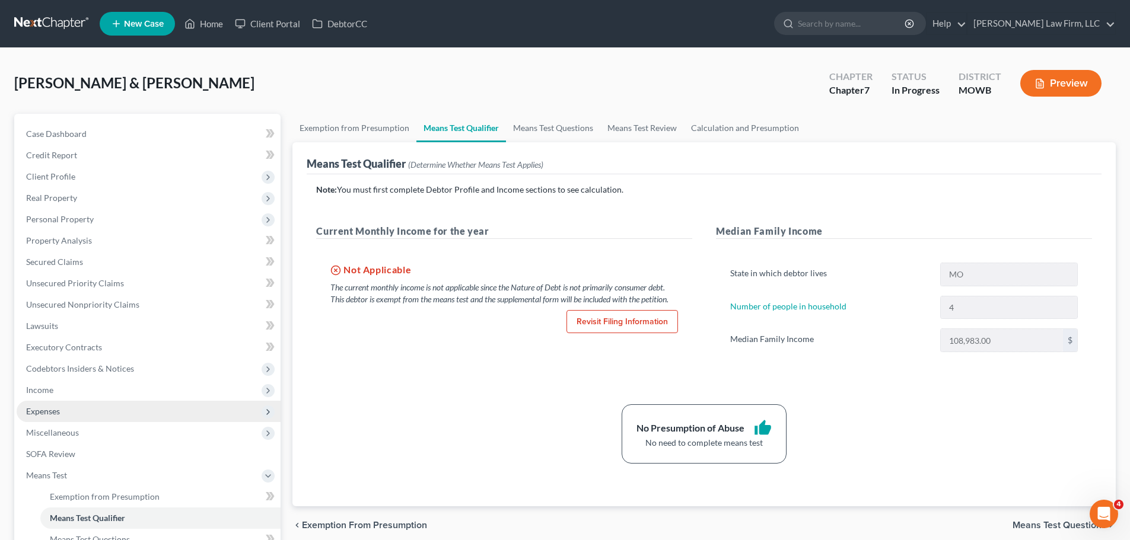
click at [91, 410] on span "Expenses" at bounding box center [149, 411] width 264 height 21
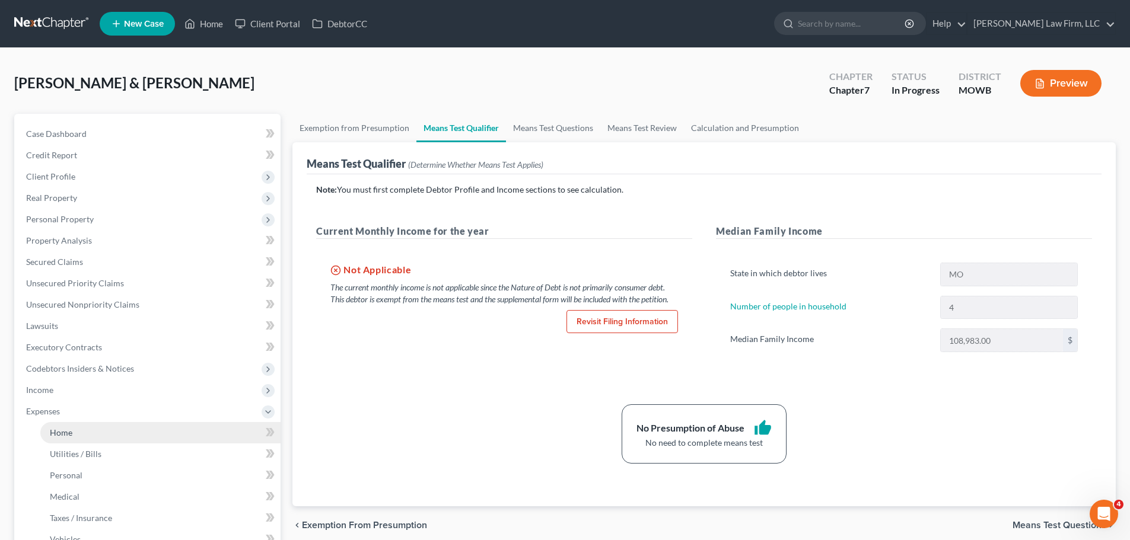
click at [88, 431] on link "Home" at bounding box center [160, 432] width 240 height 21
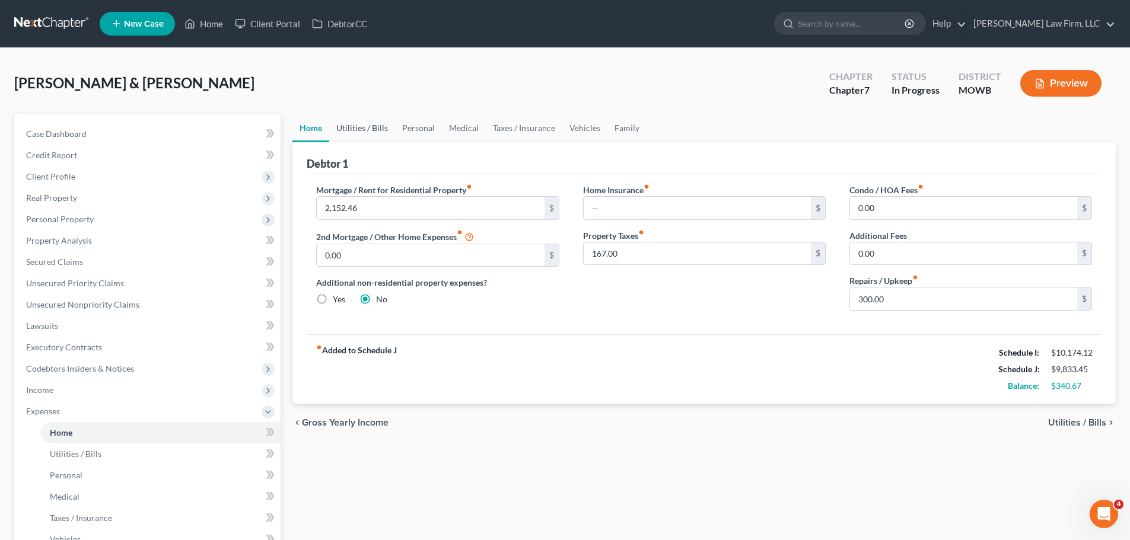
click at [380, 128] on link "Utilities / Bills" at bounding box center [362, 128] width 66 height 28
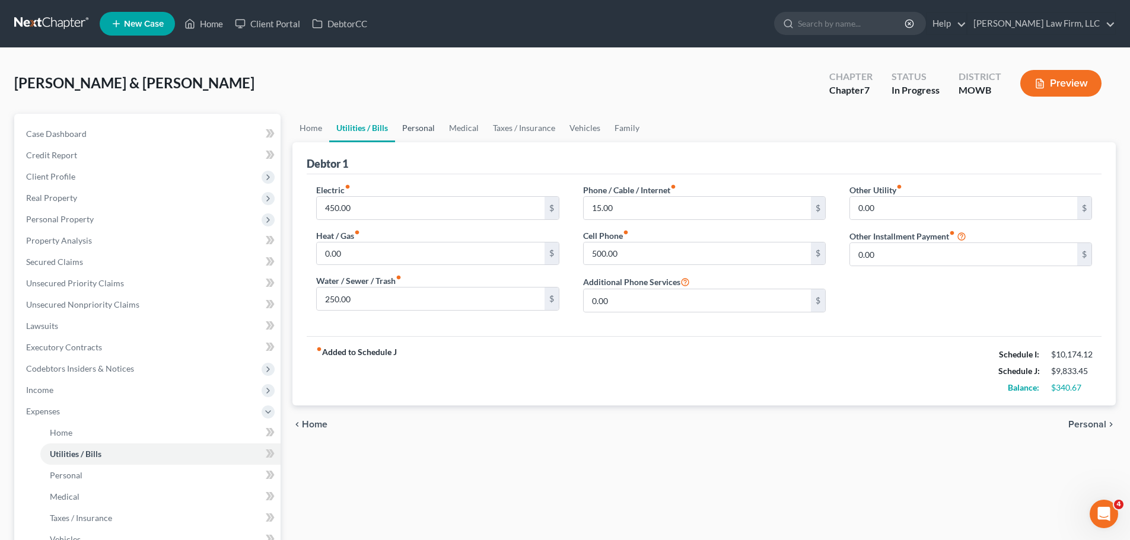
click at [419, 125] on link "Personal" at bounding box center [418, 128] width 47 height 28
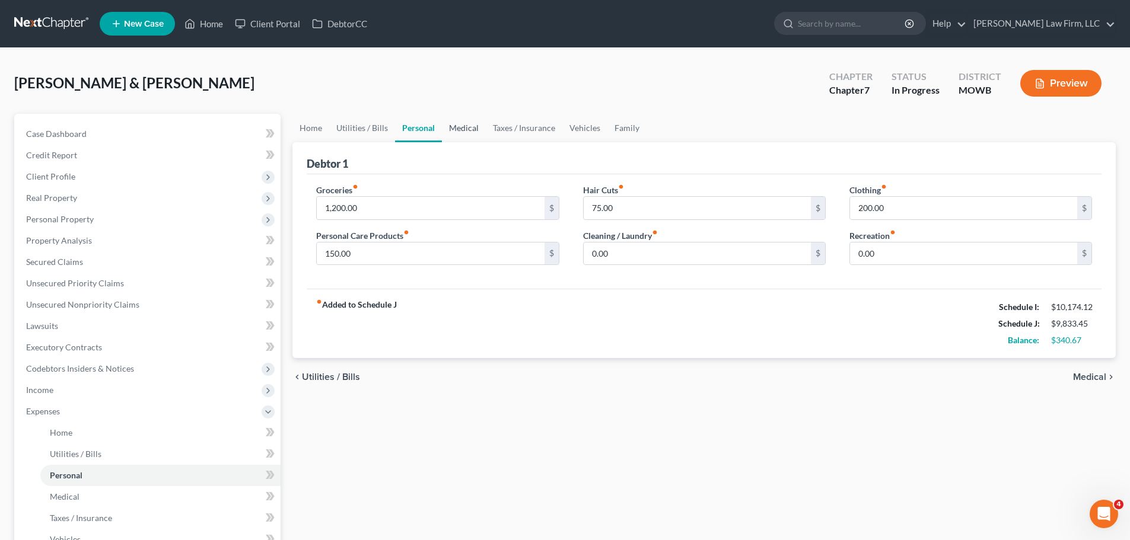
click at [461, 120] on link "Medical" at bounding box center [464, 128] width 44 height 28
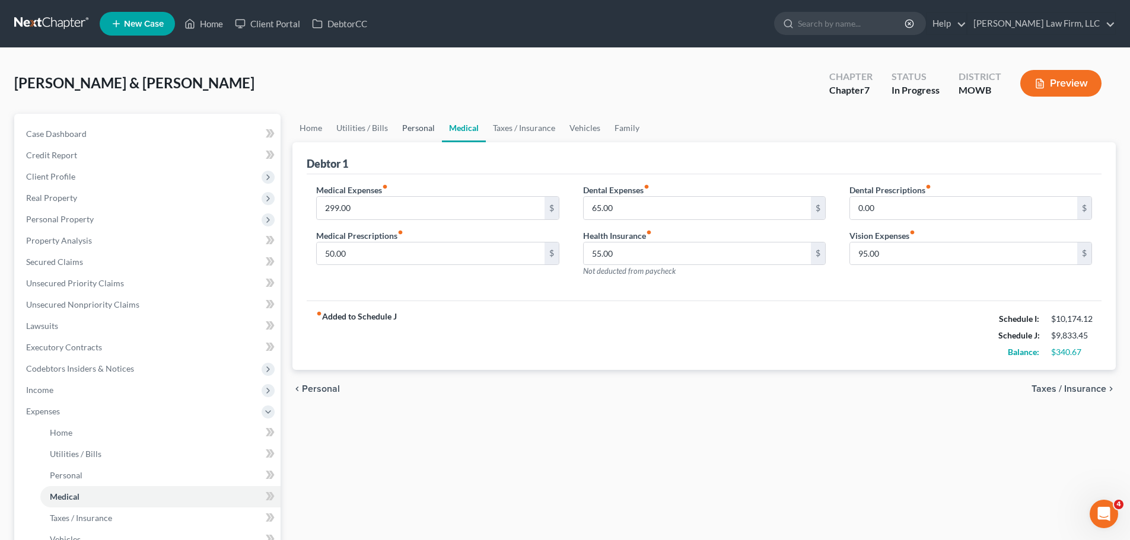
click at [412, 122] on link "Personal" at bounding box center [418, 128] width 47 height 28
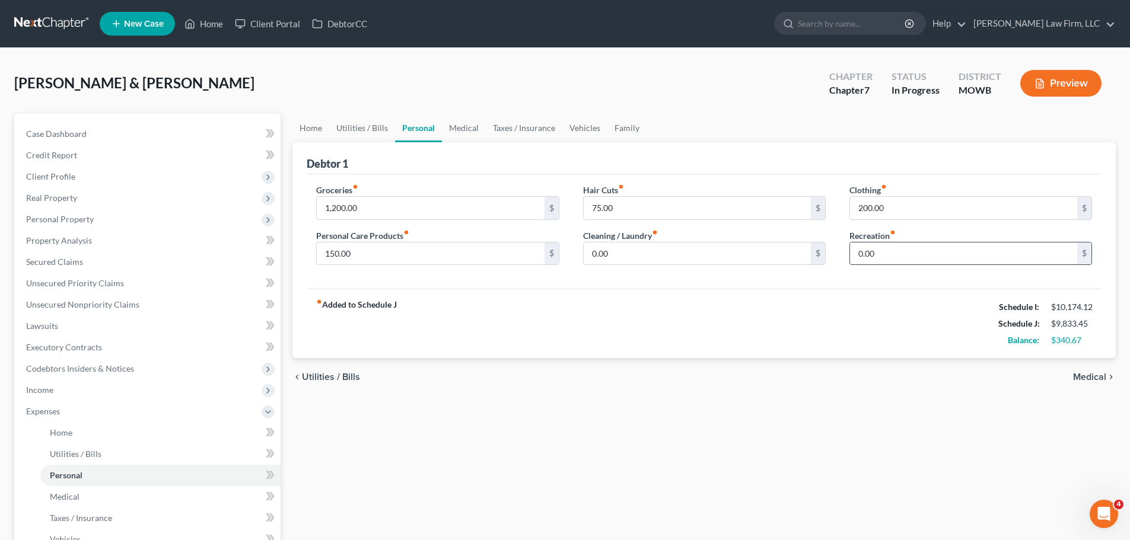
click at [917, 260] on input "0.00" at bounding box center [963, 254] width 227 height 23
click at [680, 264] on input "0.00" at bounding box center [697, 254] width 227 height 23
click at [1087, 76] on button "Preview" at bounding box center [1060, 83] width 81 height 27
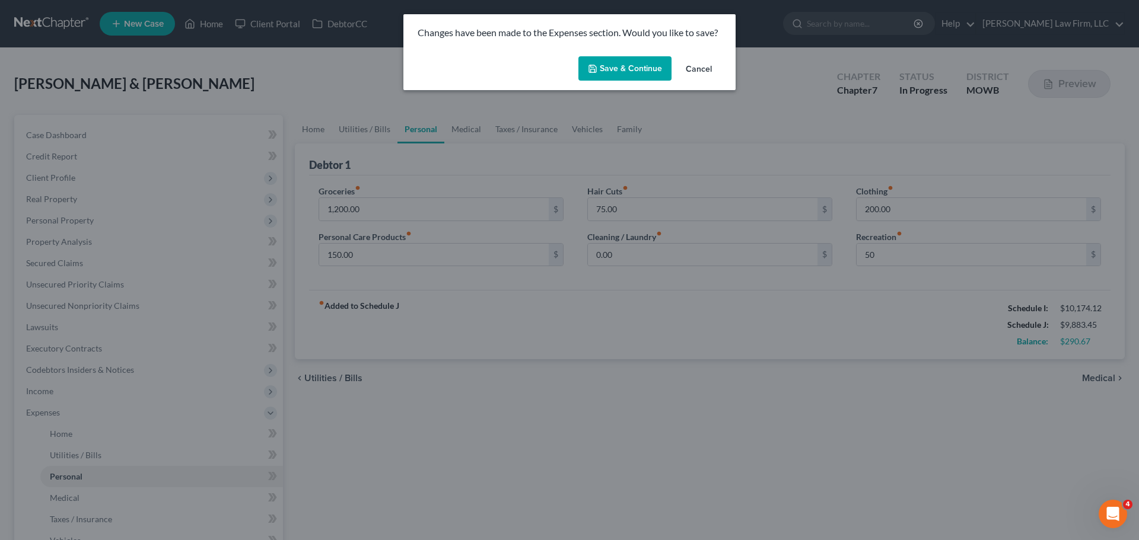
click at [653, 75] on button "Save & Continue" at bounding box center [624, 68] width 93 height 25
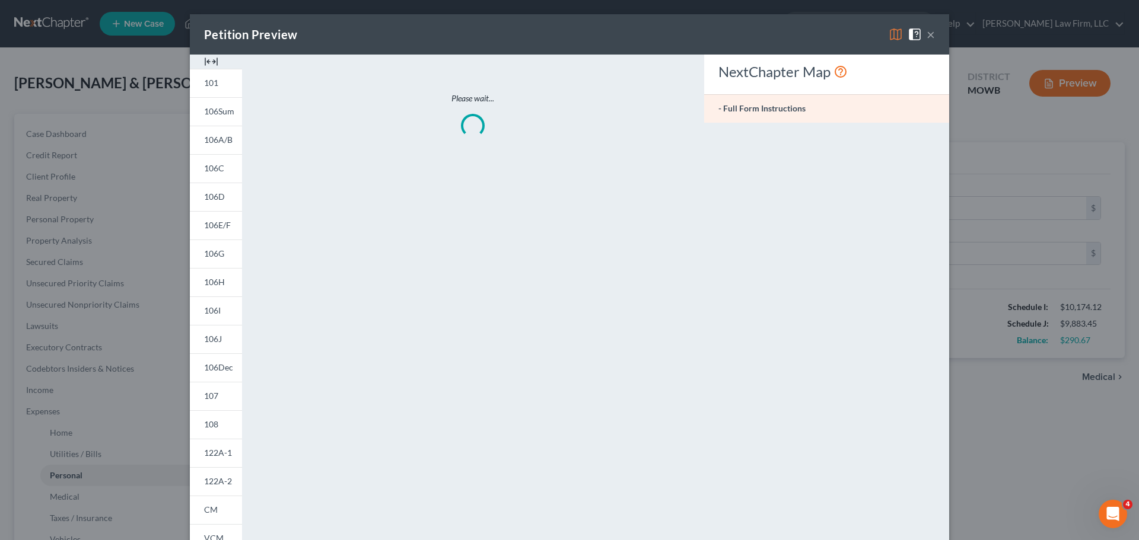
type input "50.00"
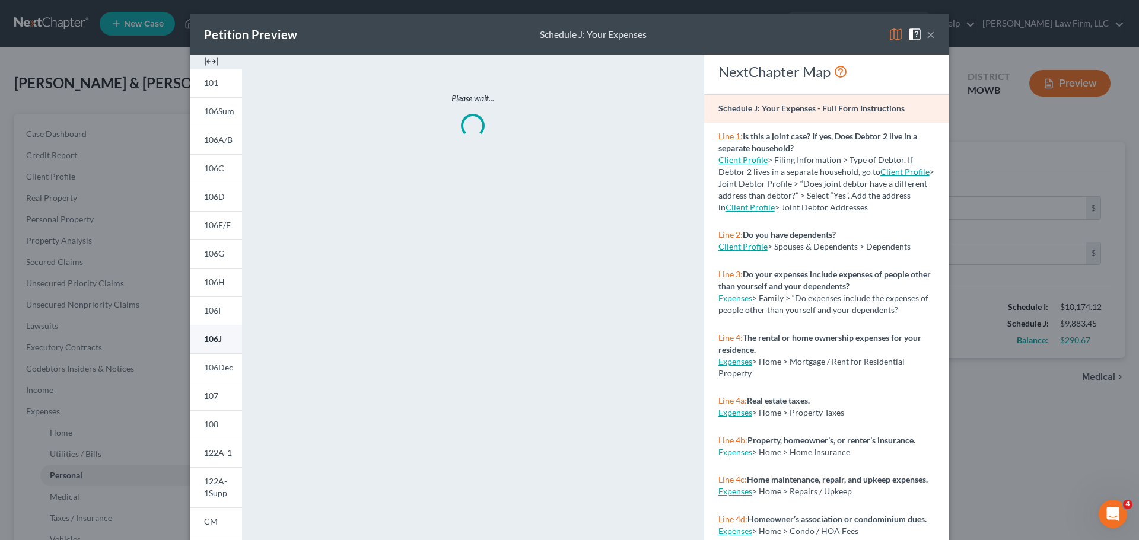
click at [215, 334] on span "106J" at bounding box center [213, 339] width 18 height 10
click at [929, 31] on button "×" at bounding box center [931, 34] width 8 height 14
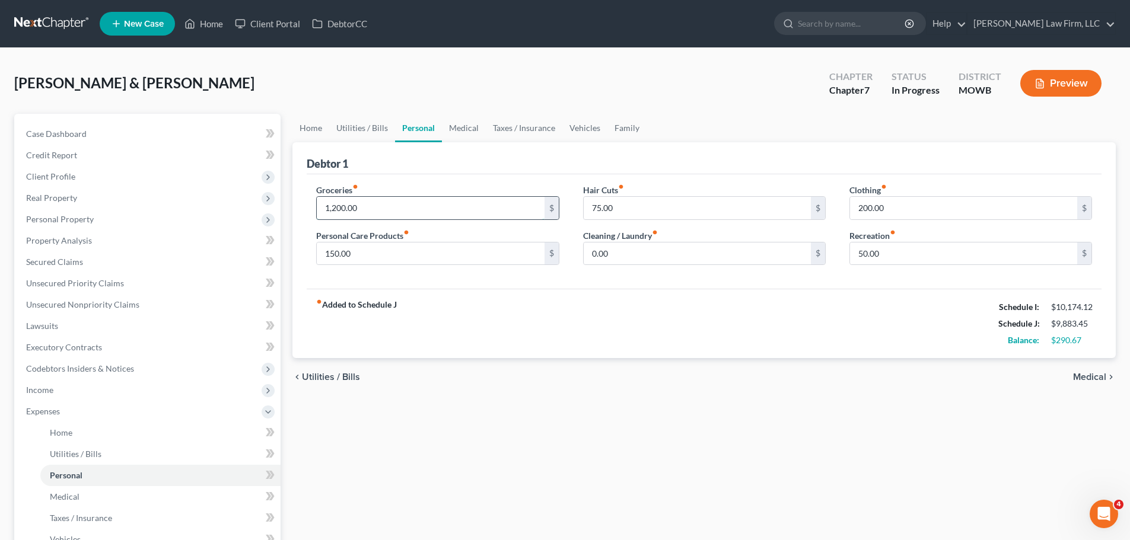
click at [431, 212] on input "1,200.00" at bounding box center [430, 208] width 227 height 23
type input "1,255"
click at [617, 260] on input "0.00" at bounding box center [697, 254] width 227 height 23
type input "76"
click at [467, 126] on link "Medical" at bounding box center [464, 128] width 44 height 28
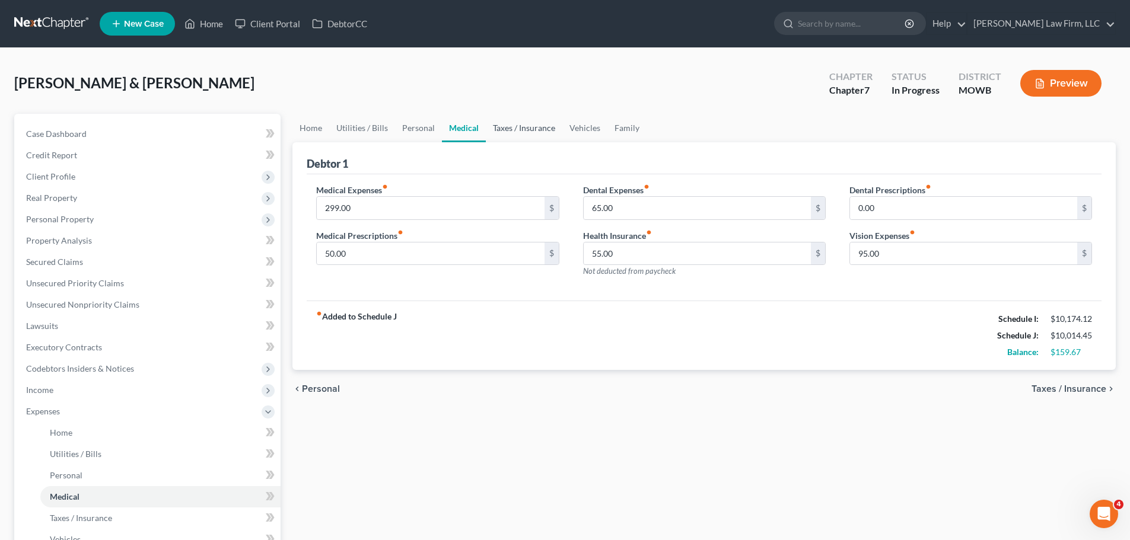
click at [498, 129] on link "Taxes / Insurance" at bounding box center [524, 128] width 77 height 28
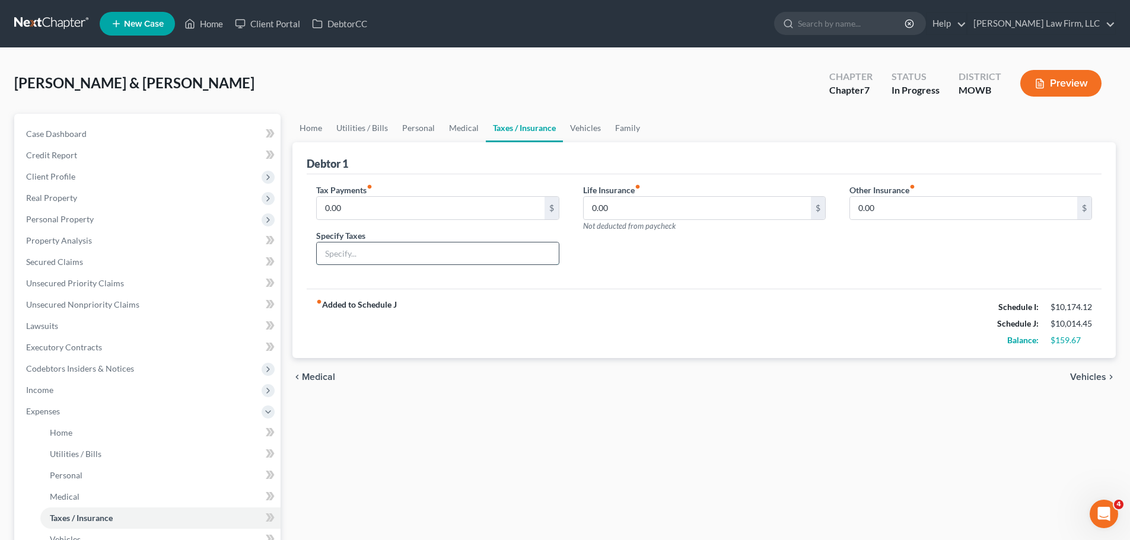
click at [420, 256] on input "text" at bounding box center [437, 254] width 241 height 23
type input "Personal Property Tax"
click at [371, 217] on input "0.00" at bounding box center [430, 208] width 227 height 23
type input "25"
click at [587, 129] on link "Vehicles" at bounding box center [585, 128] width 45 height 28
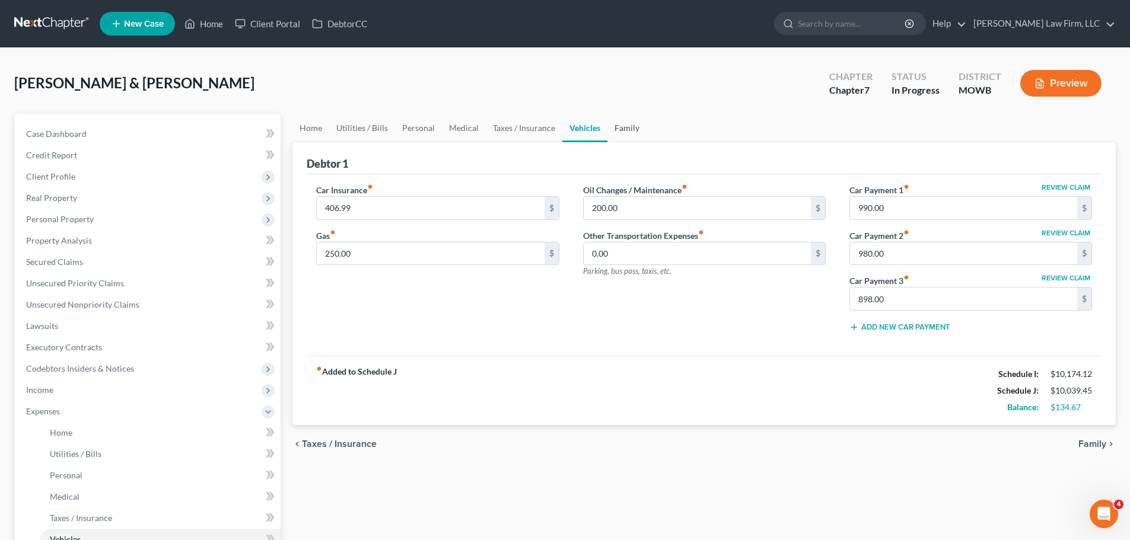
click at [621, 126] on link "Family" at bounding box center [626, 128] width 39 height 28
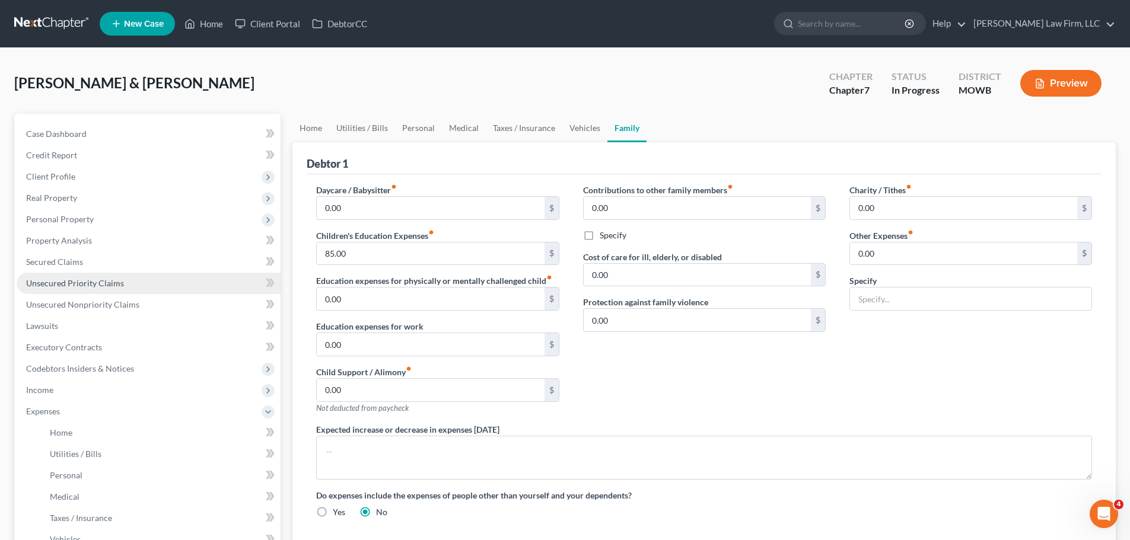
drag, startPoint x: 122, startPoint y: 285, endPoint x: 100, endPoint y: 282, distance: 22.1
click at [100, 282] on span "Unsecured Priority Claims" at bounding box center [75, 283] width 98 height 10
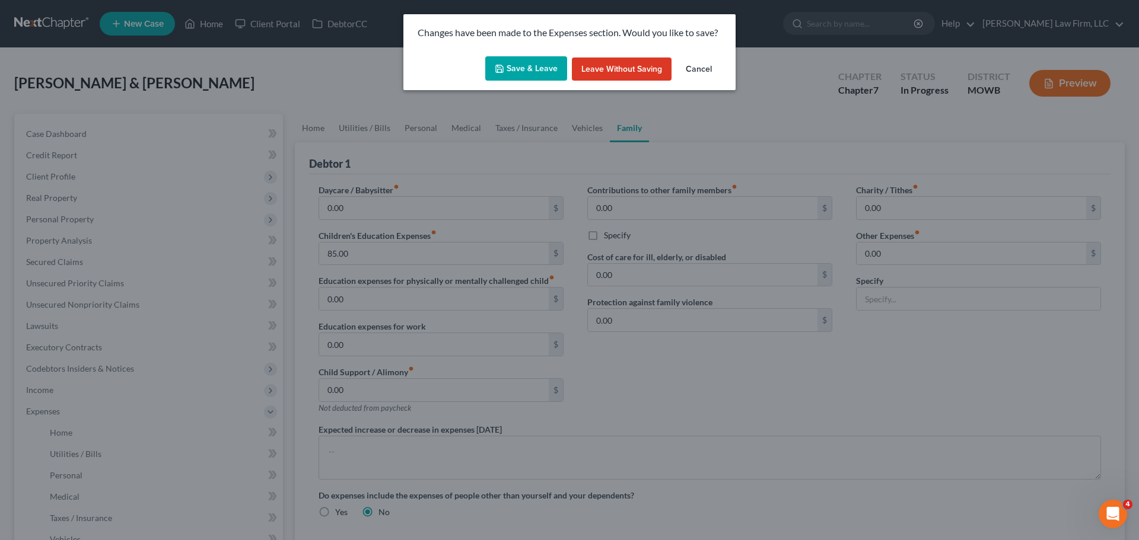
click at [521, 74] on button "Save & Leave" at bounding box center [526, 68] width 82 height 25
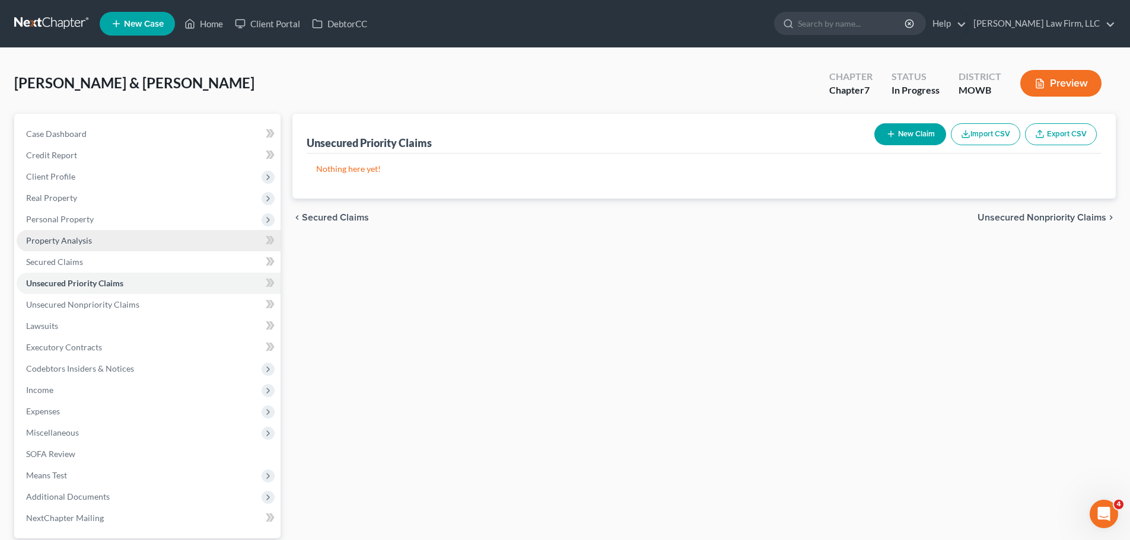
click at [94, 236] on link "Property Analysis" at bounding box center [149, 240] width 264 height 21
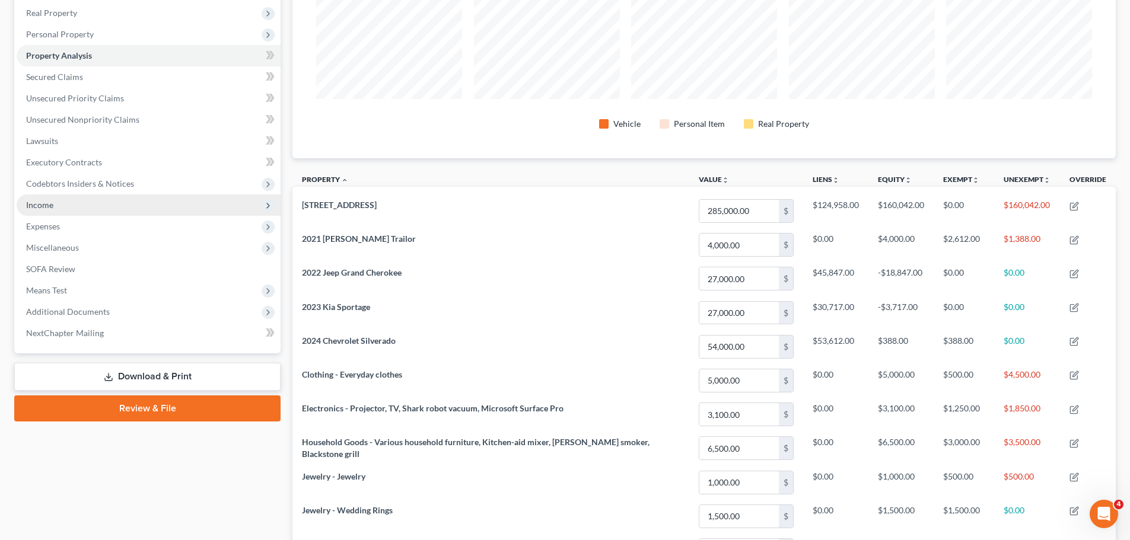
scroll to position [184, 0]
click at [107, 78] on link "Secured Claims" at bounding box center [149, 77] width 264 height 21
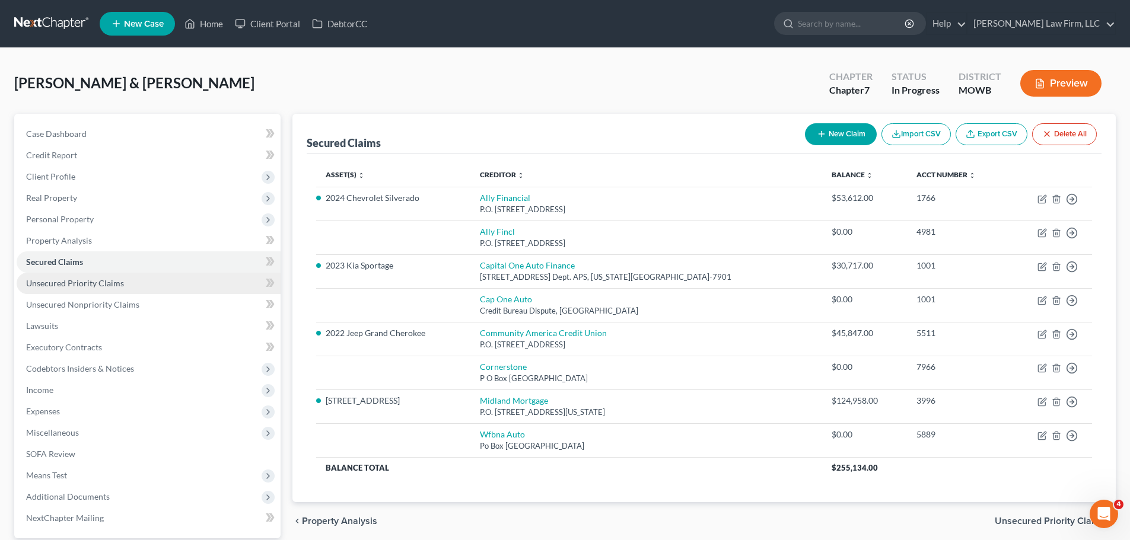
click at [122, 283] on link "Unsecured Priority Claims" at bounding box center [149, 283] width 264 height 21
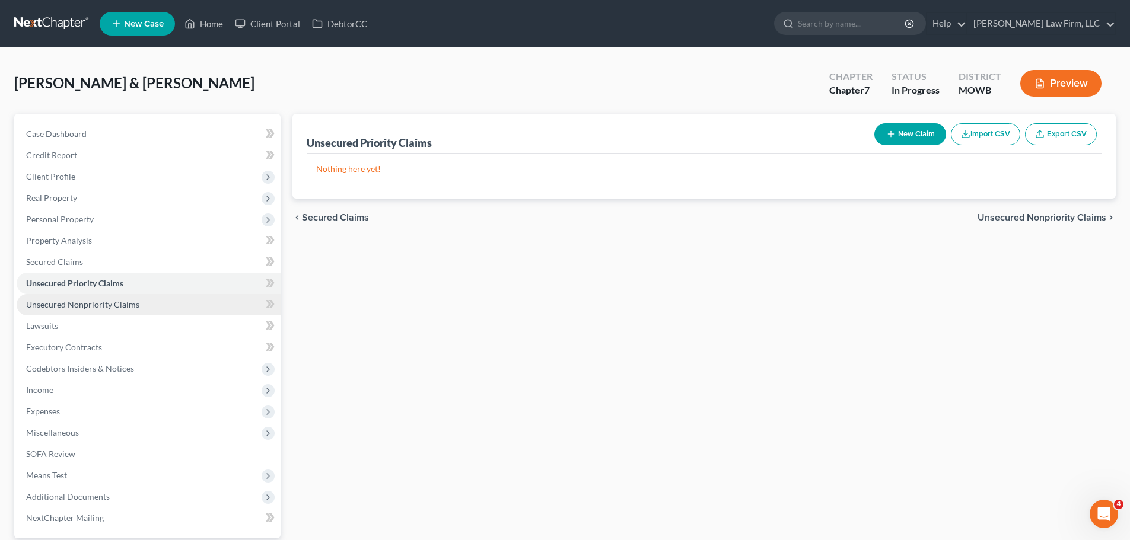
click at [117, 301] on span "Unsecured Nonpriority Claims" at bounding box center [82, 305] width 113 height 10
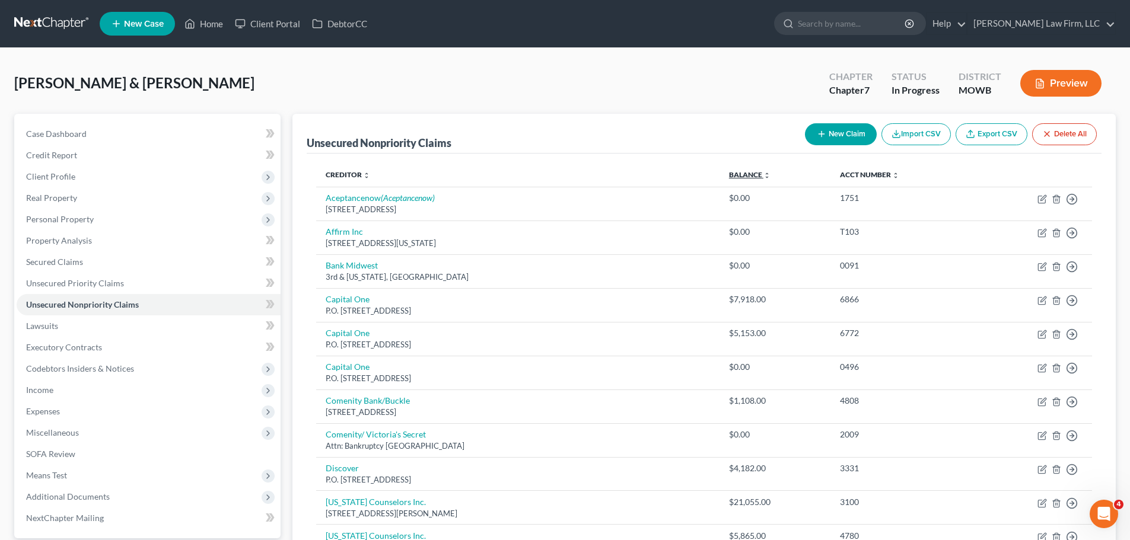
click at [766, 171] on link "Balance expand_more expand_less unfold_more" at bounding box center [750, 174] width 42 height 9
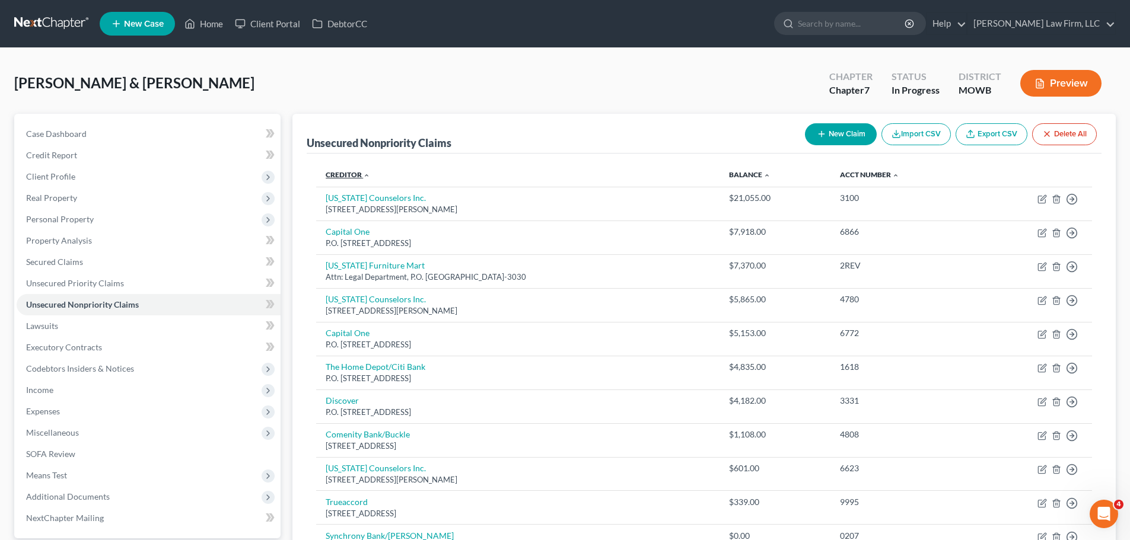
drag, startPoint x: 342, startPoint y: 172, endPoint x: 691, endPoint y: 128, distance: 352.1
click at [342, 172] on link "Creditor expand_more expand_less unfold_more" at bounding box center [348, 174] width 44 height 9
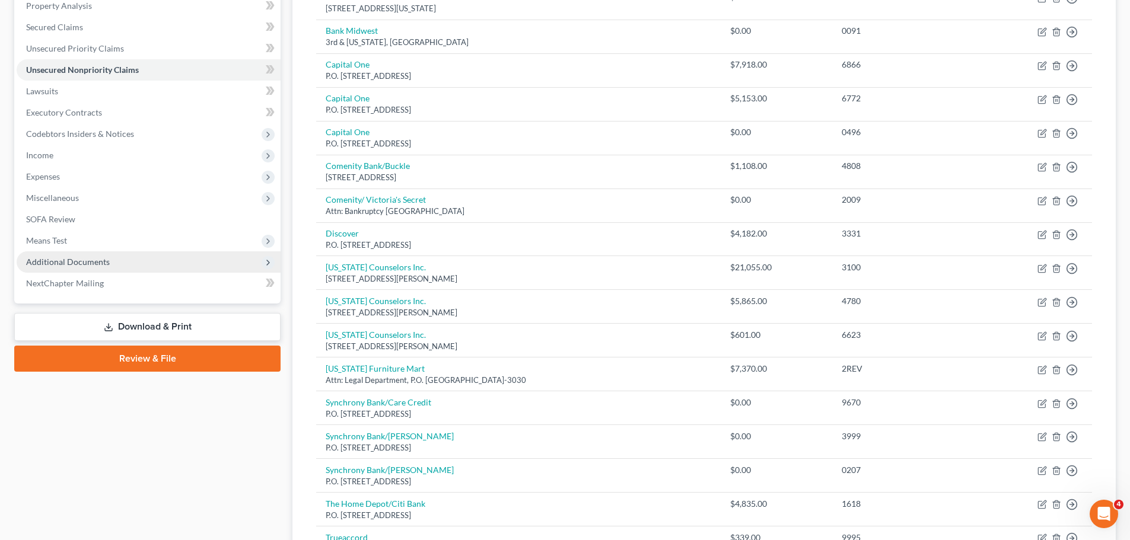
scroll to position [87, 0]
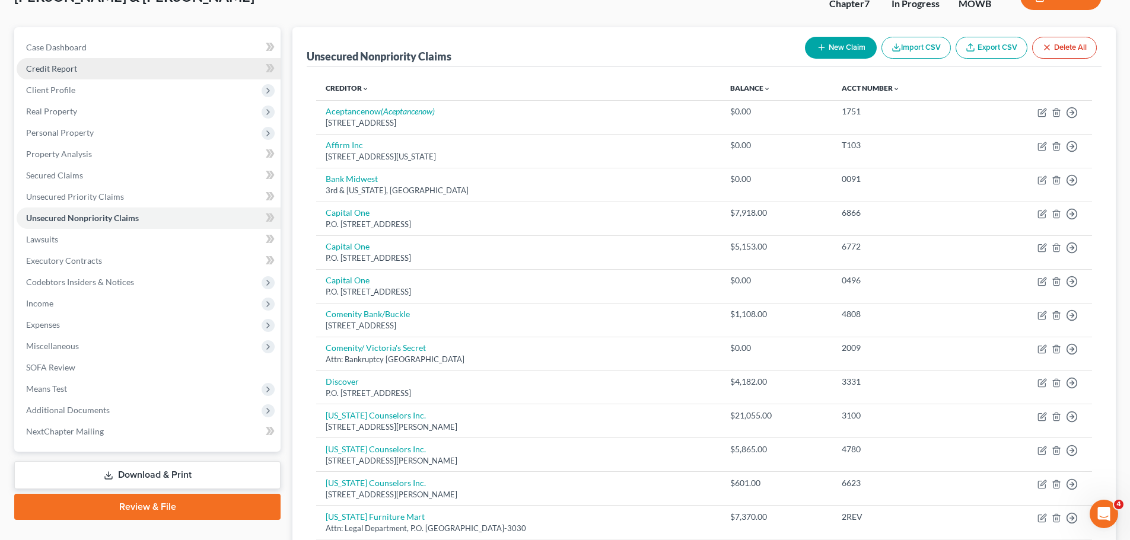
drag, startPoint x: 107, startPoint y: 68, endPoint x: 105, endPoint y: 75, distance: 7.5
click at [107, 68] on link "Credit Report" at bounding box center [149, 68] width 264 height 21
